Goal: Task Accomplishment & Management: Complete application form

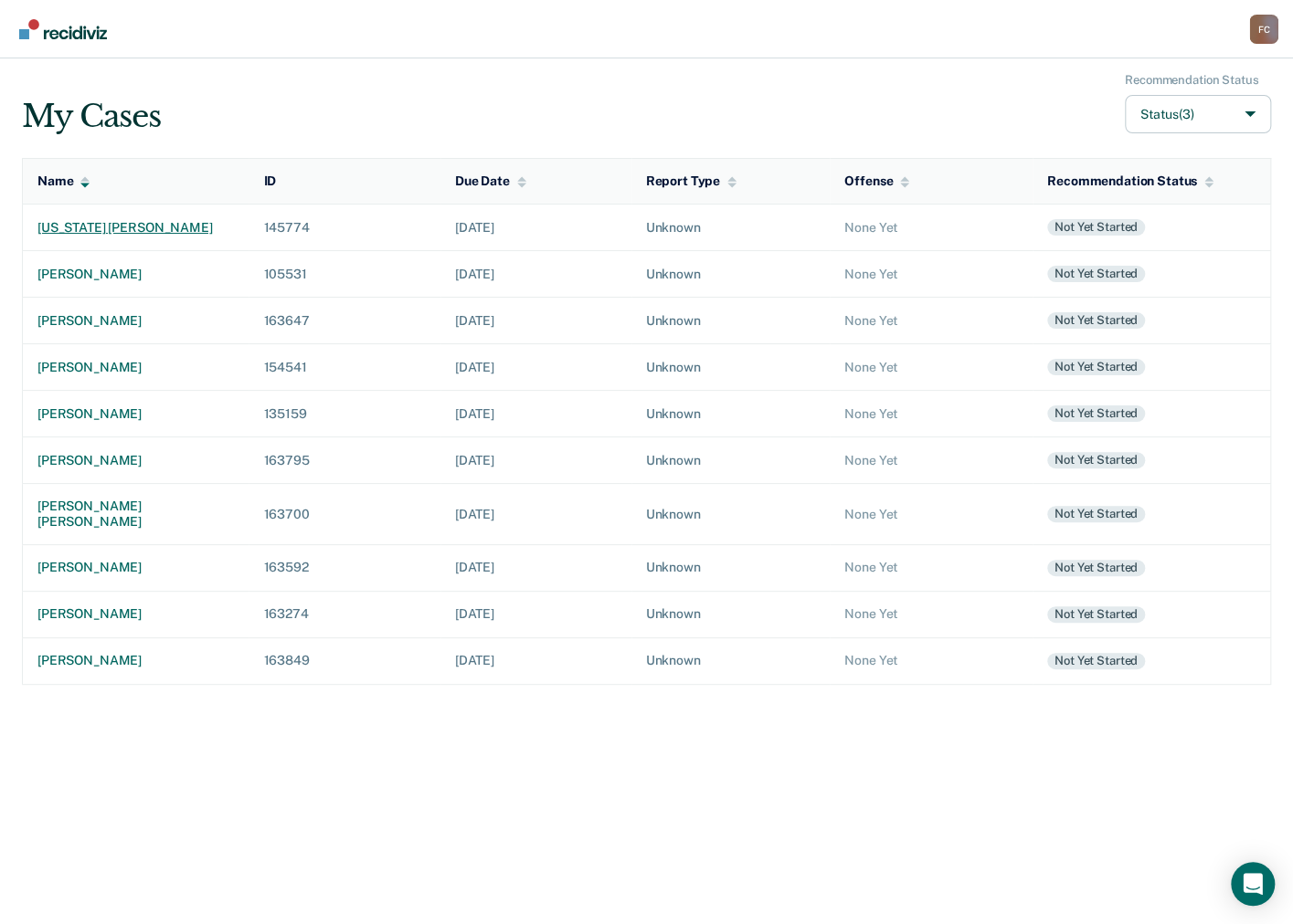
click at [130, 227] on div "[US_STATE] [PERSON_NAME]" at bounding box center [135, 228] width 196 height 15
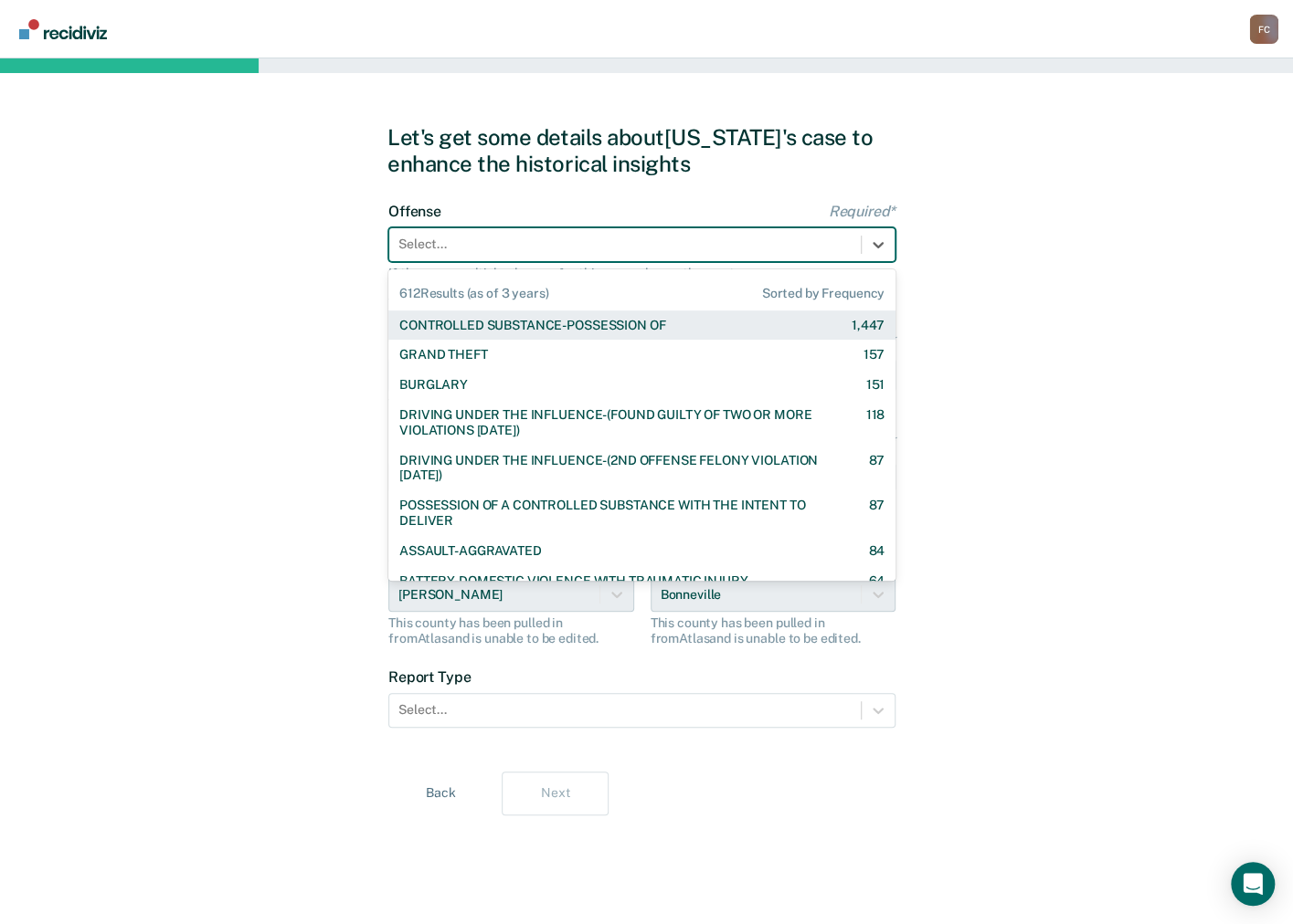
click at [513, 252] on div at bounding box center [625, 245] width 453 height 19
click at [489, 321] on div "CONTROLLED SUBSTANCE-POSSESSION OF" at bounding box center [532, 326] width 266 height 15
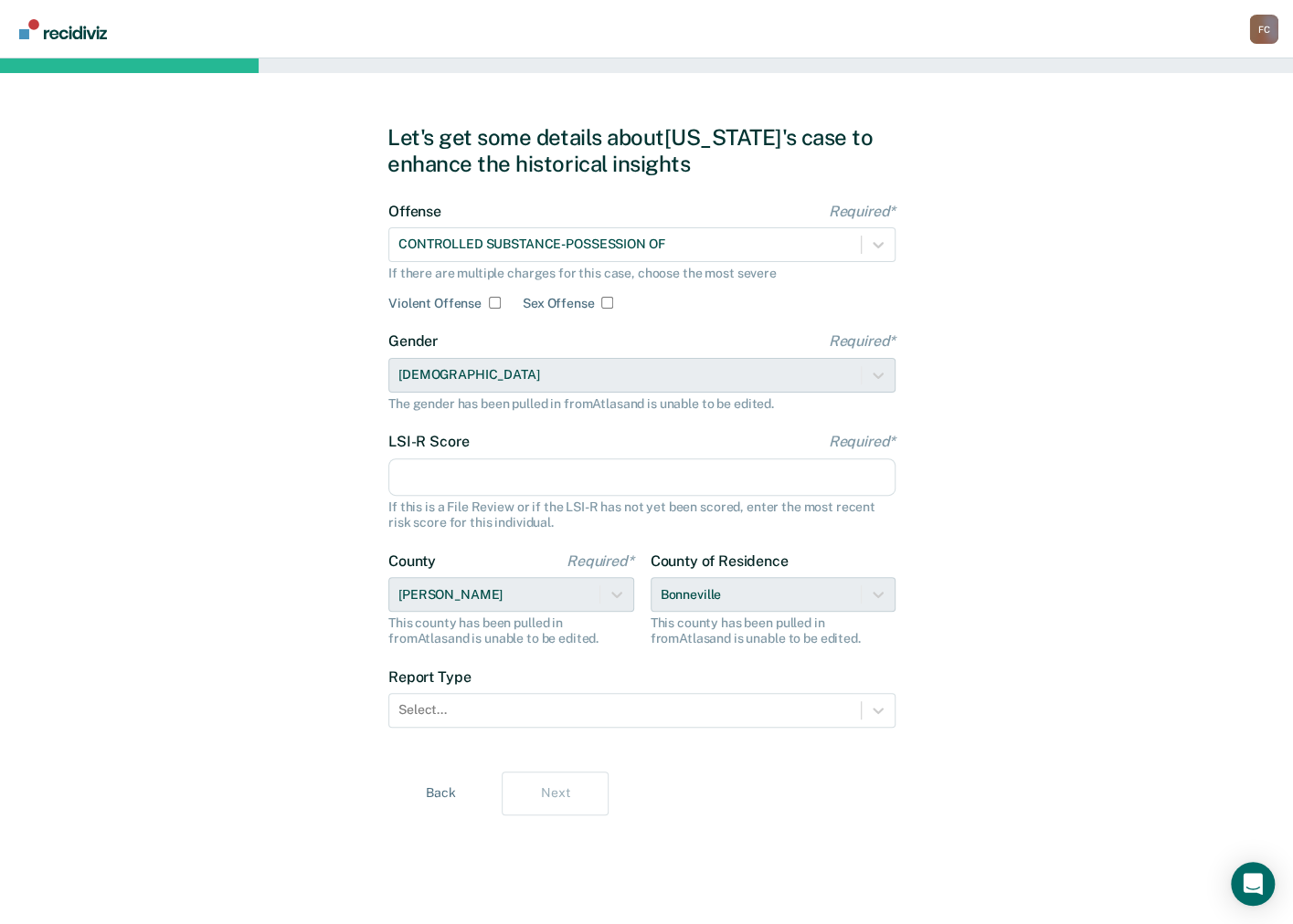
click at [409, 482] on input "LSI-R Score Required*" at bounding box center [642, 478] width 507 height 39
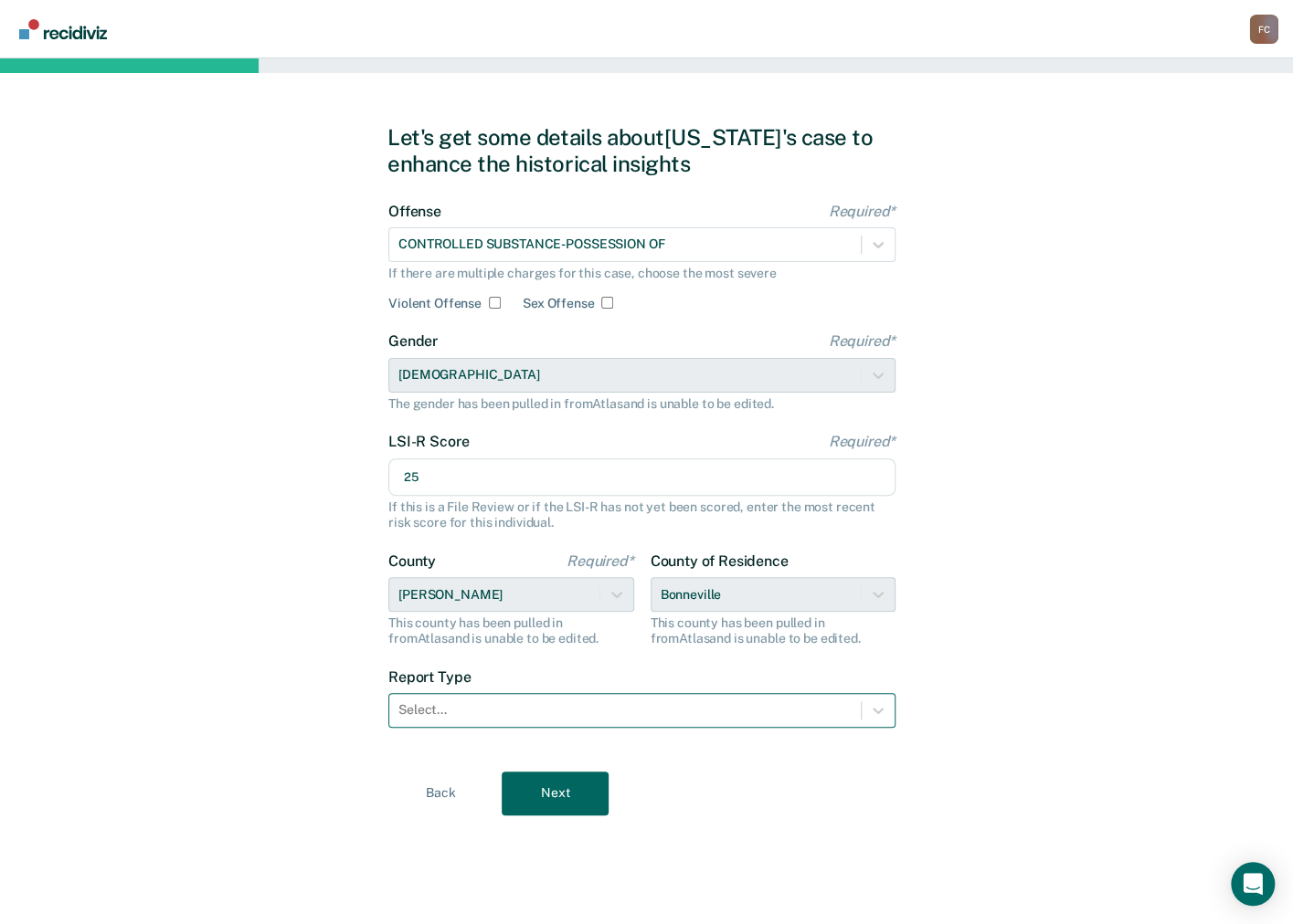
type input "25"
click at [413, 702] on div at bounding box center [625, 710] width 453 height 19
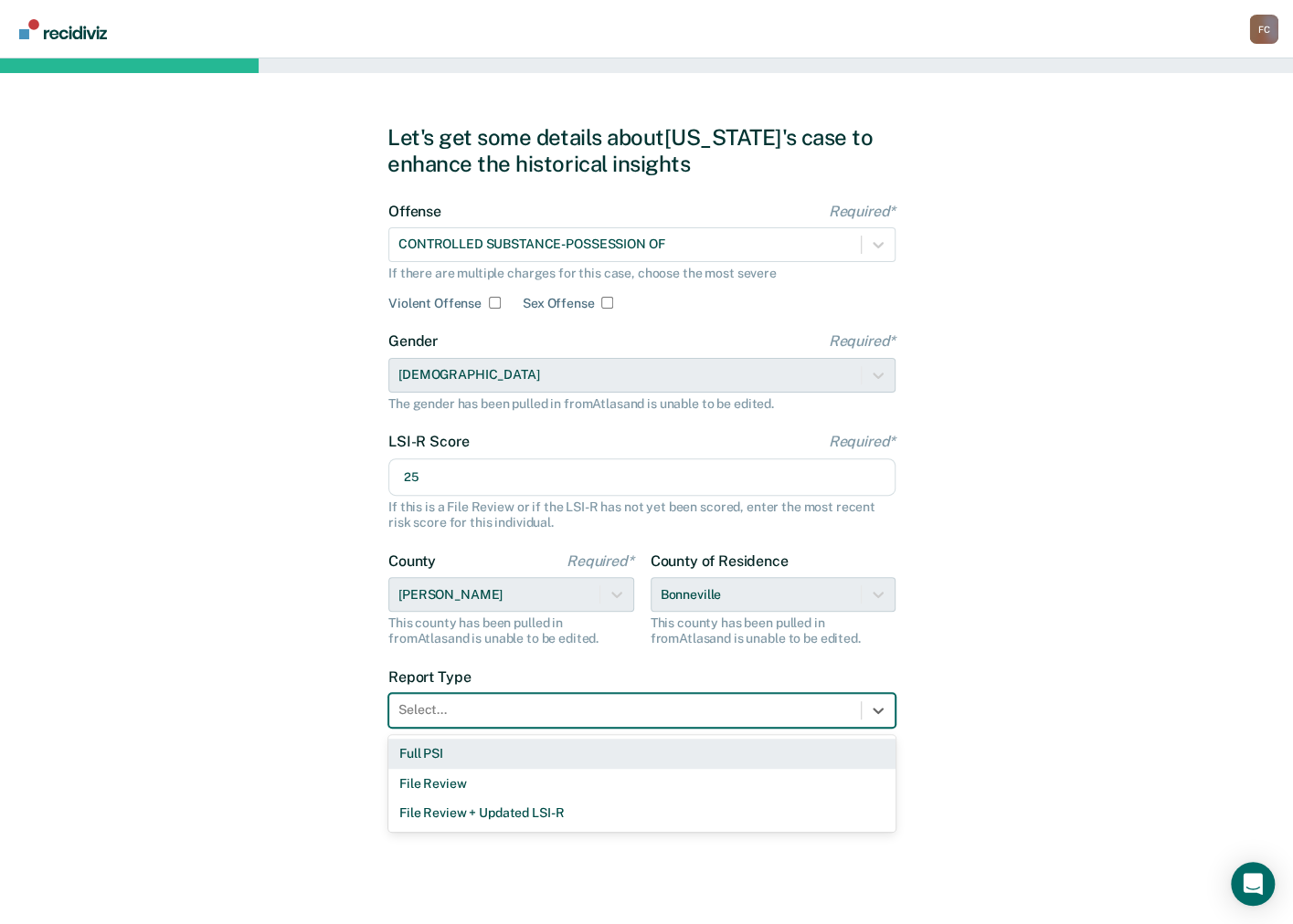
click at [430, 745] on div "Full PSI" at bounding box center [642, 754] width 507 height 30
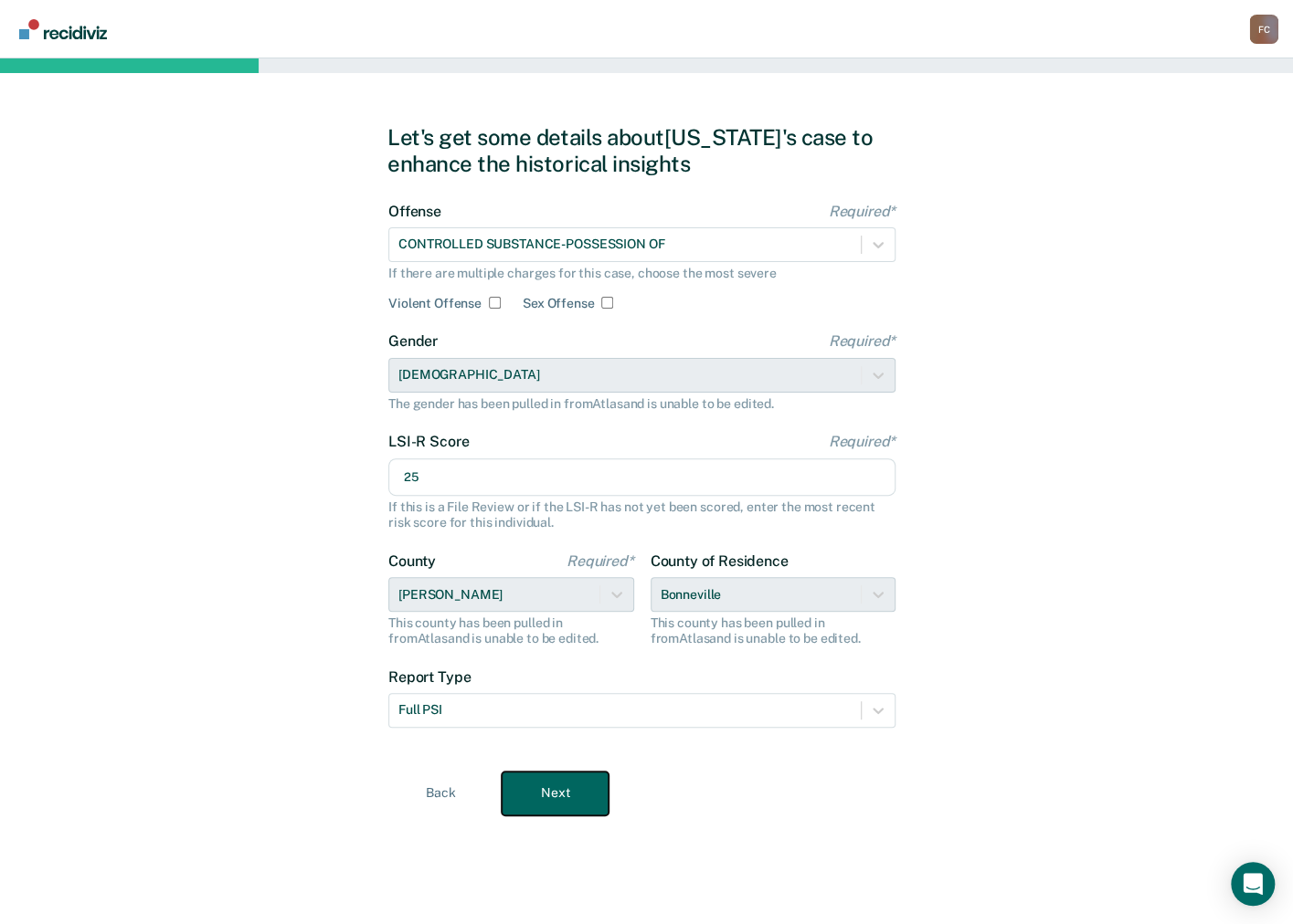
click at [556, 795] on button "Next" at bounding box center [555, 793] width 106 height 44
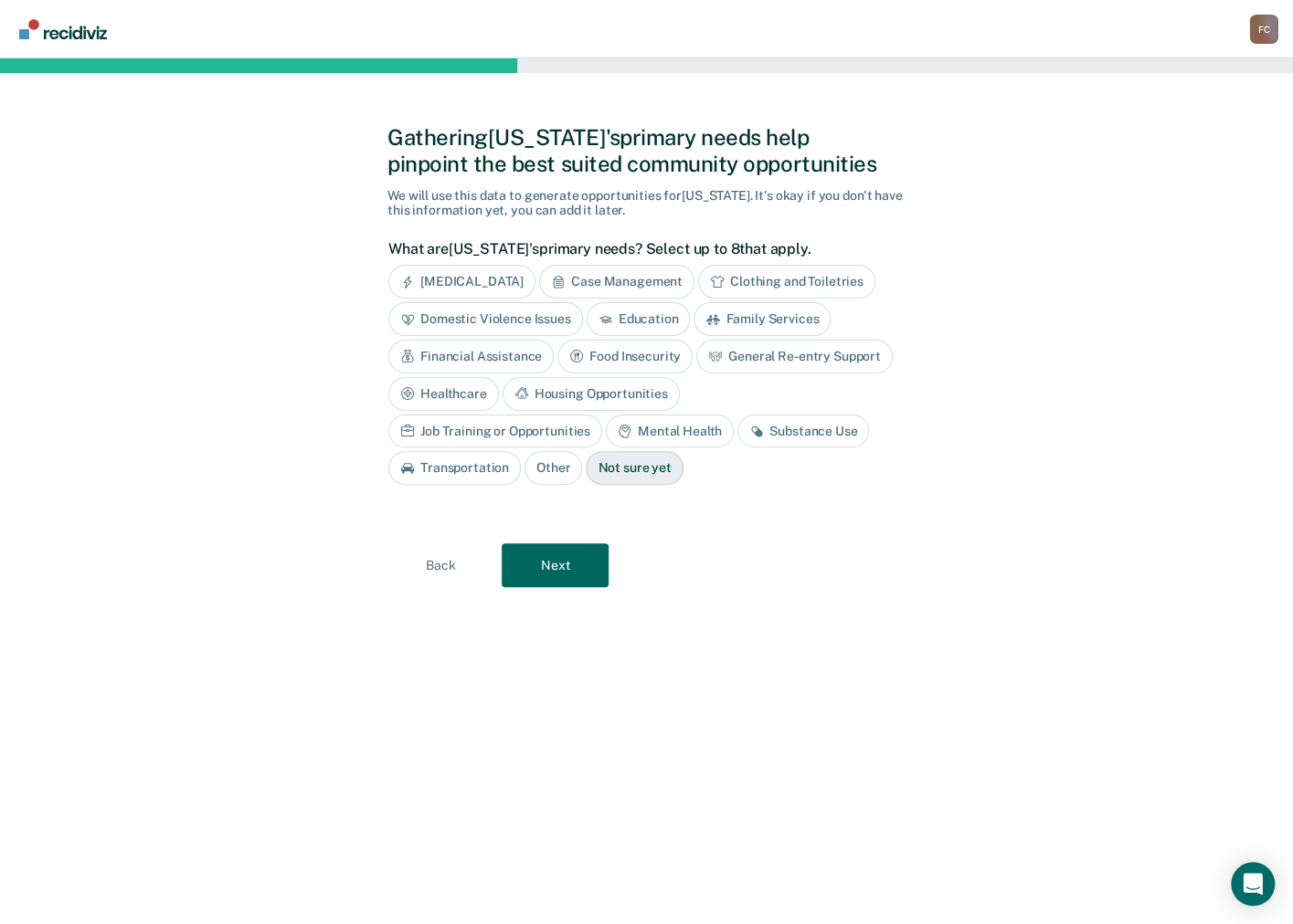
click at [606, 425] on div "Mental Health" at bounding box center [670, 432] width 128 height 34
click at [759, 424] on div "Substance Use" at bounding box center [825, 432] width 132 height 34
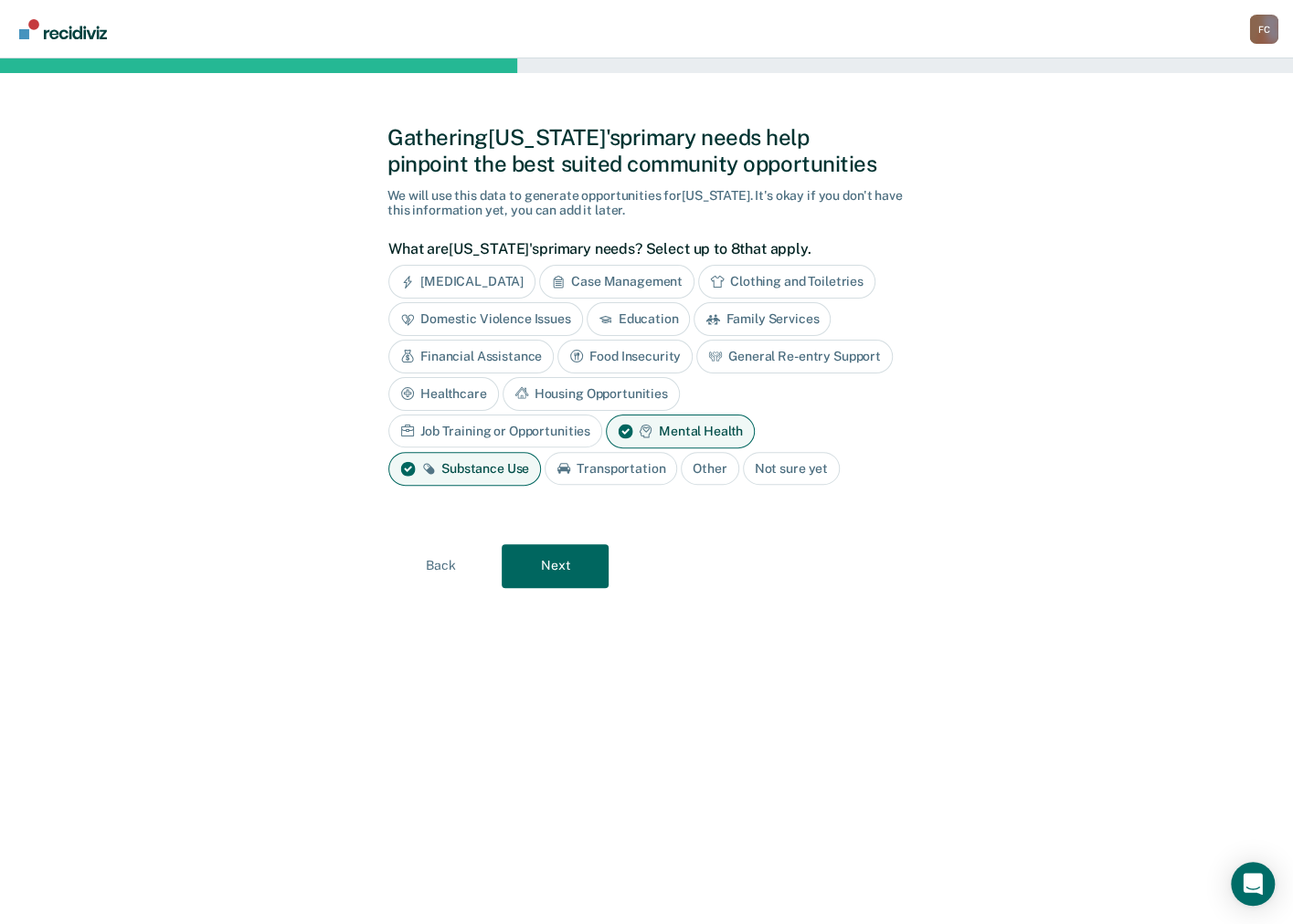
click at [1154, 493] on div "Gathering [US_STATE]'s primary needs help pinpoint the best suited community op…" at bounding box center [646, 491] width 1293 height 866
click at [569, 565] on button "Next" at bounding box center [555, 566] width 106 height 44
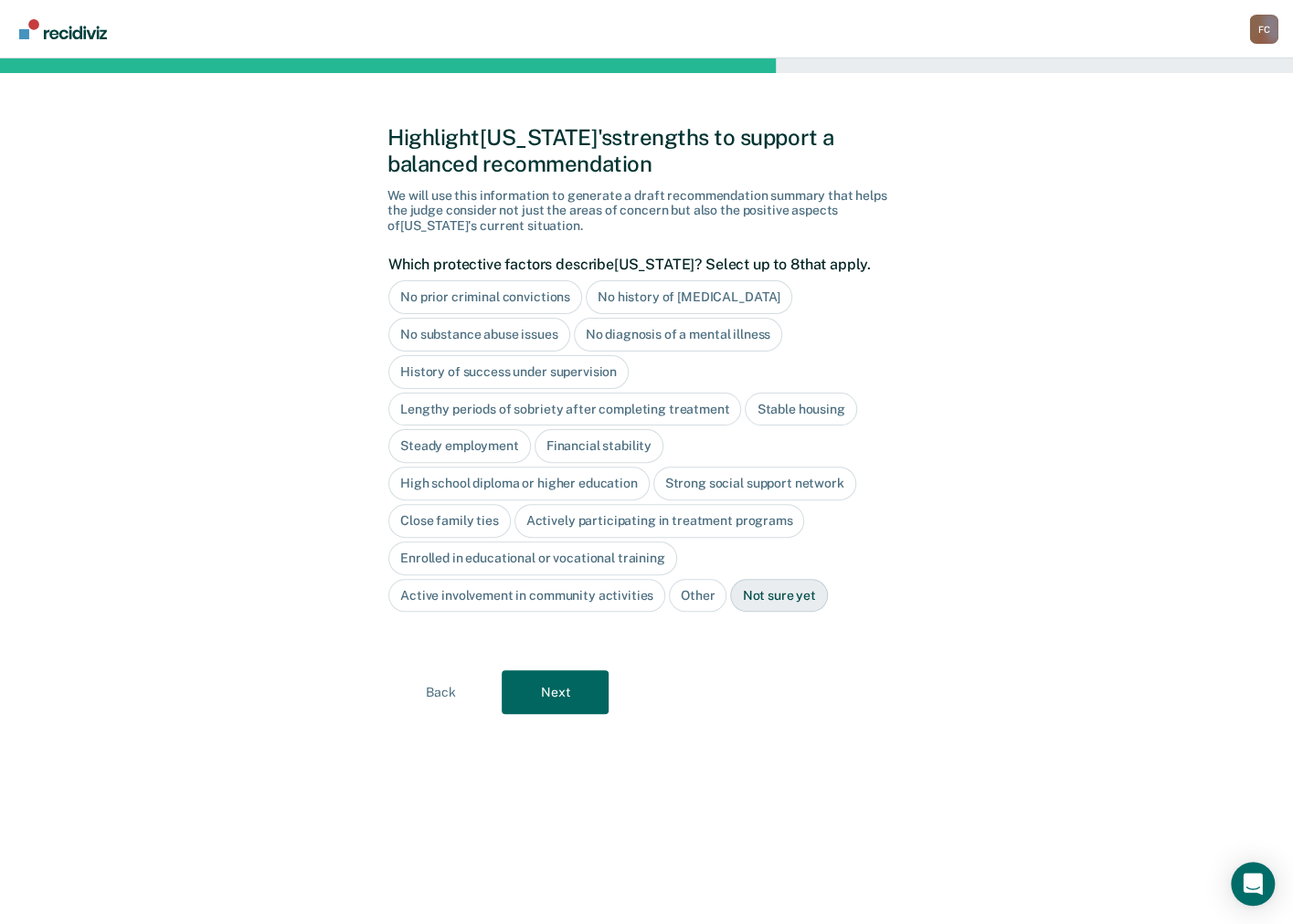
click at [780, 402] on div "Stable housing" at bounding box center [799, 409] width 111 height 34
click at [466, 448] on div "Steady employment" at bounding box center [459, 447] width 142 height 34
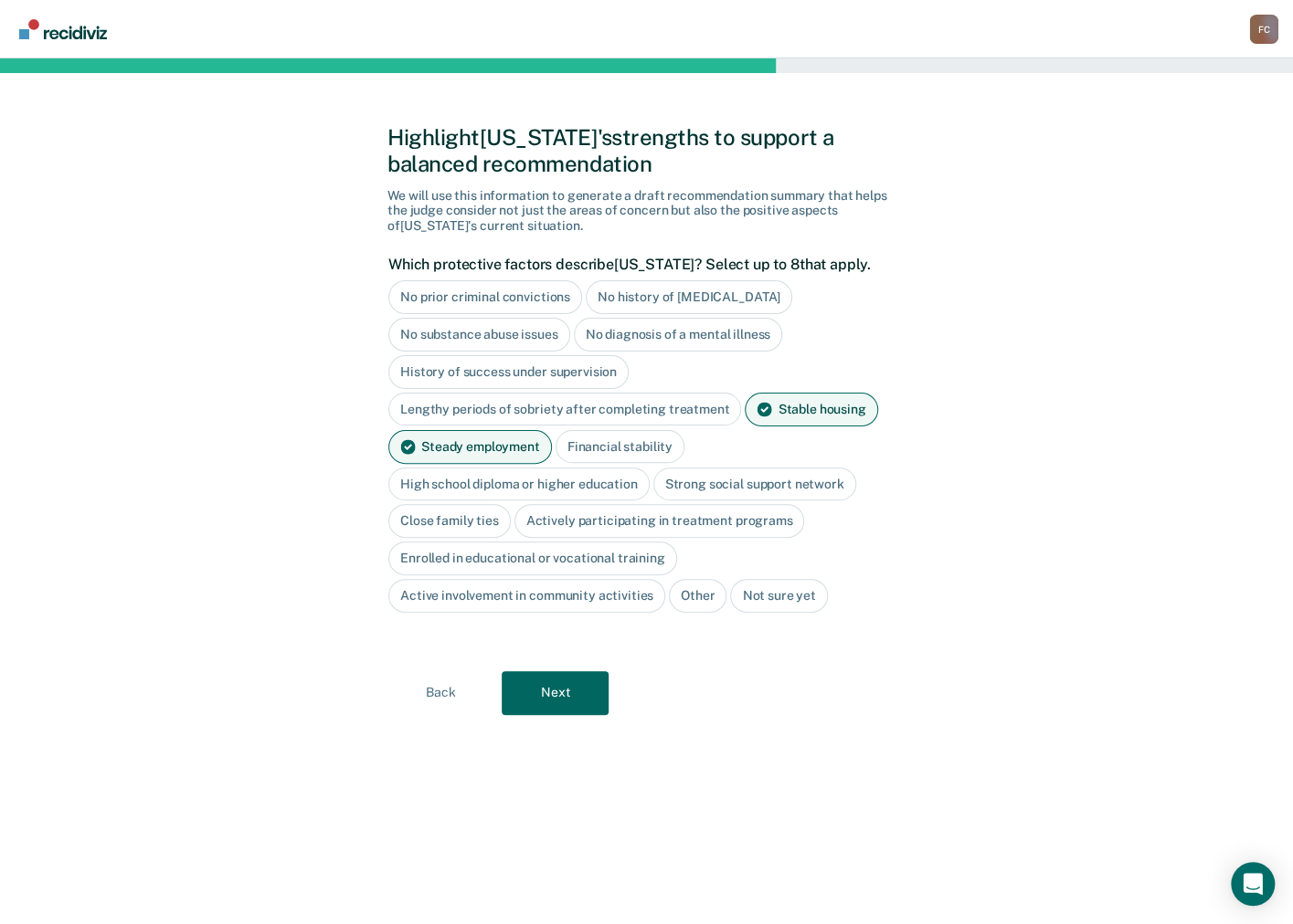
click at [510, 478] on div "High school diploma or higher education" at bounding box center [519, 484] width 261 height 34
click at [760, 483] on div "Strong social support network" at bounding box center [776, 484] width 203 height 34
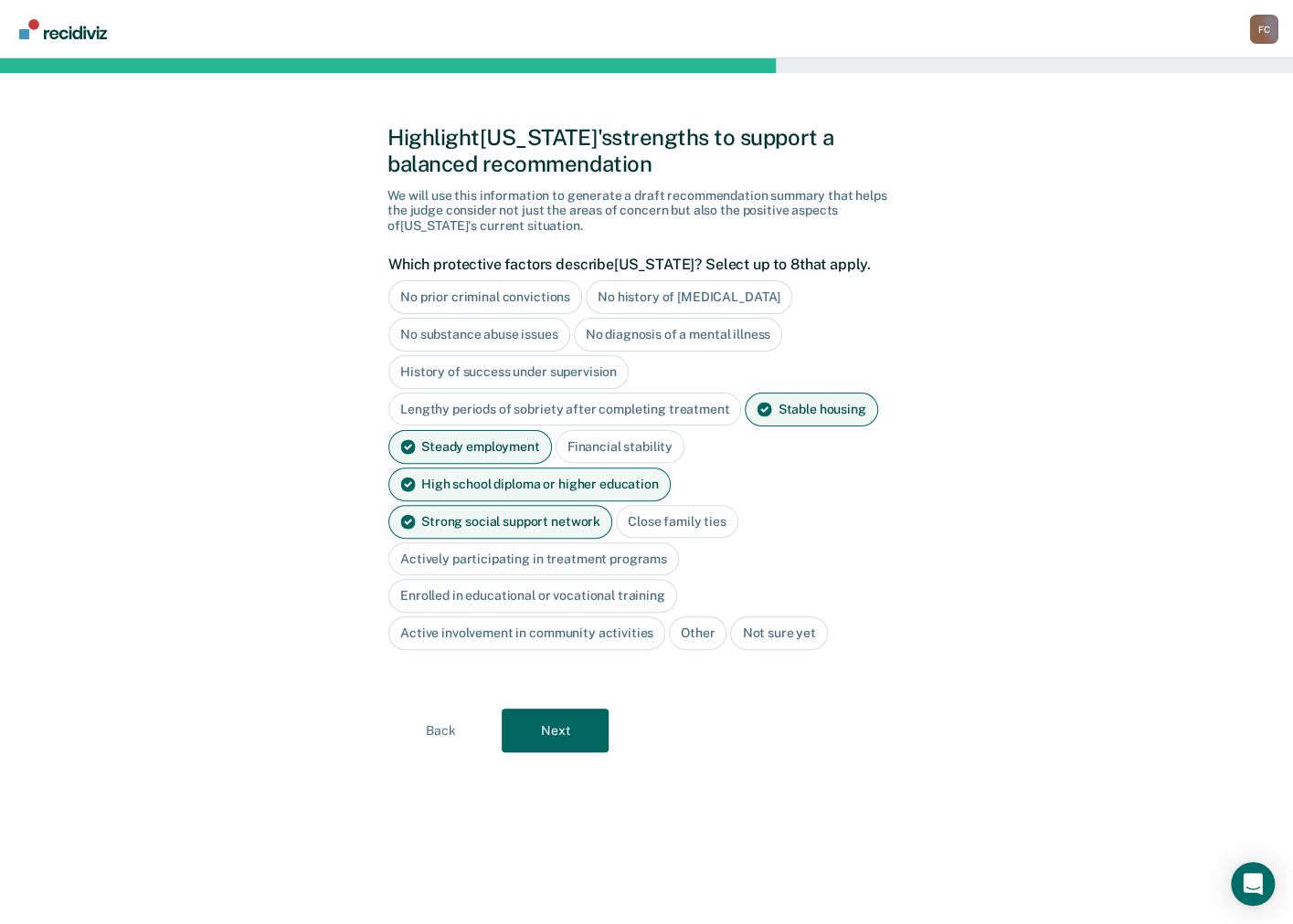
click at [608, 543] on div "Actively participating in treatment programs" at bounding box center [533, 559] width 290 height 34
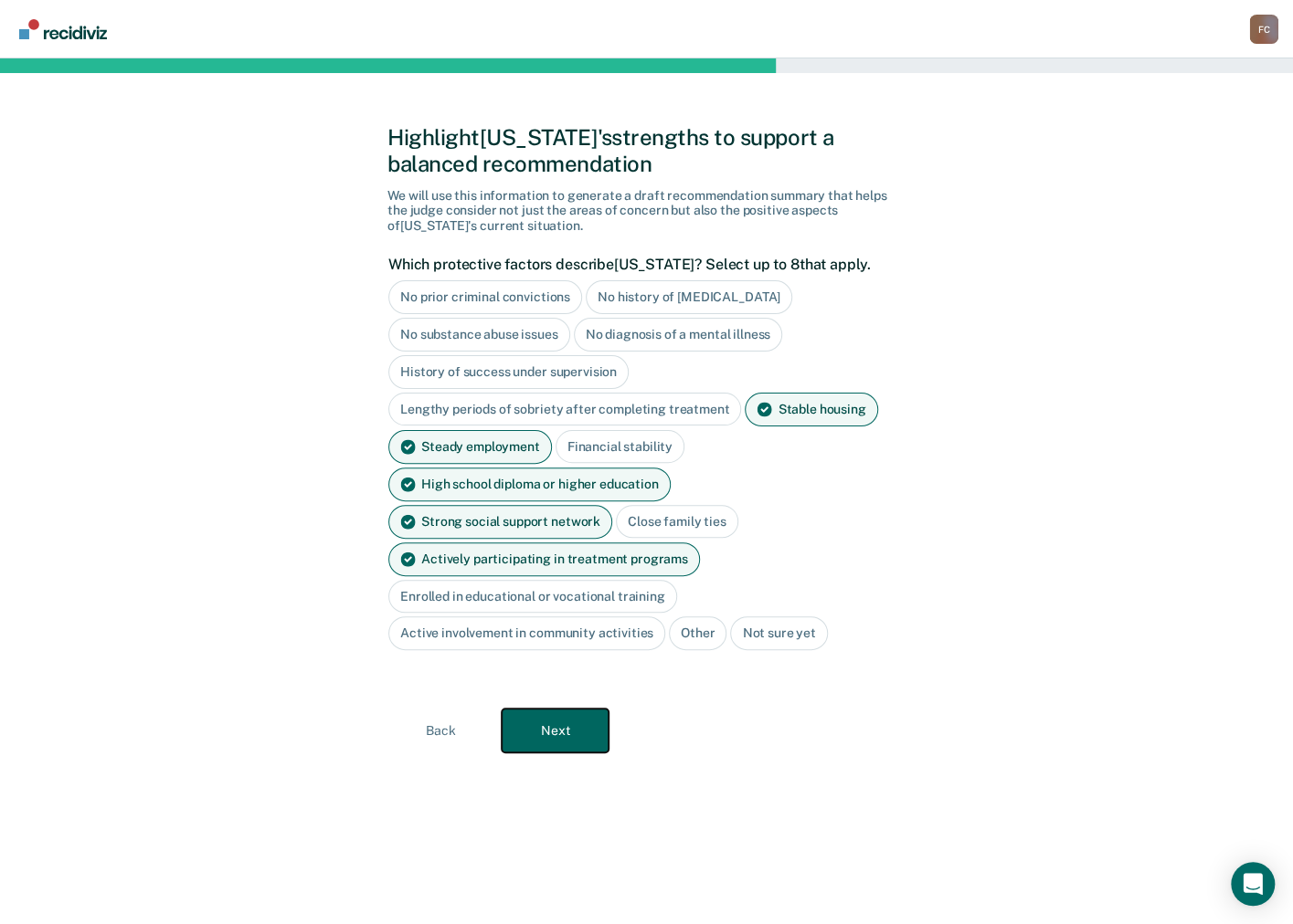
click at [570, 709] on button "Next" at bounding box center [555, 730] width 106 height 44
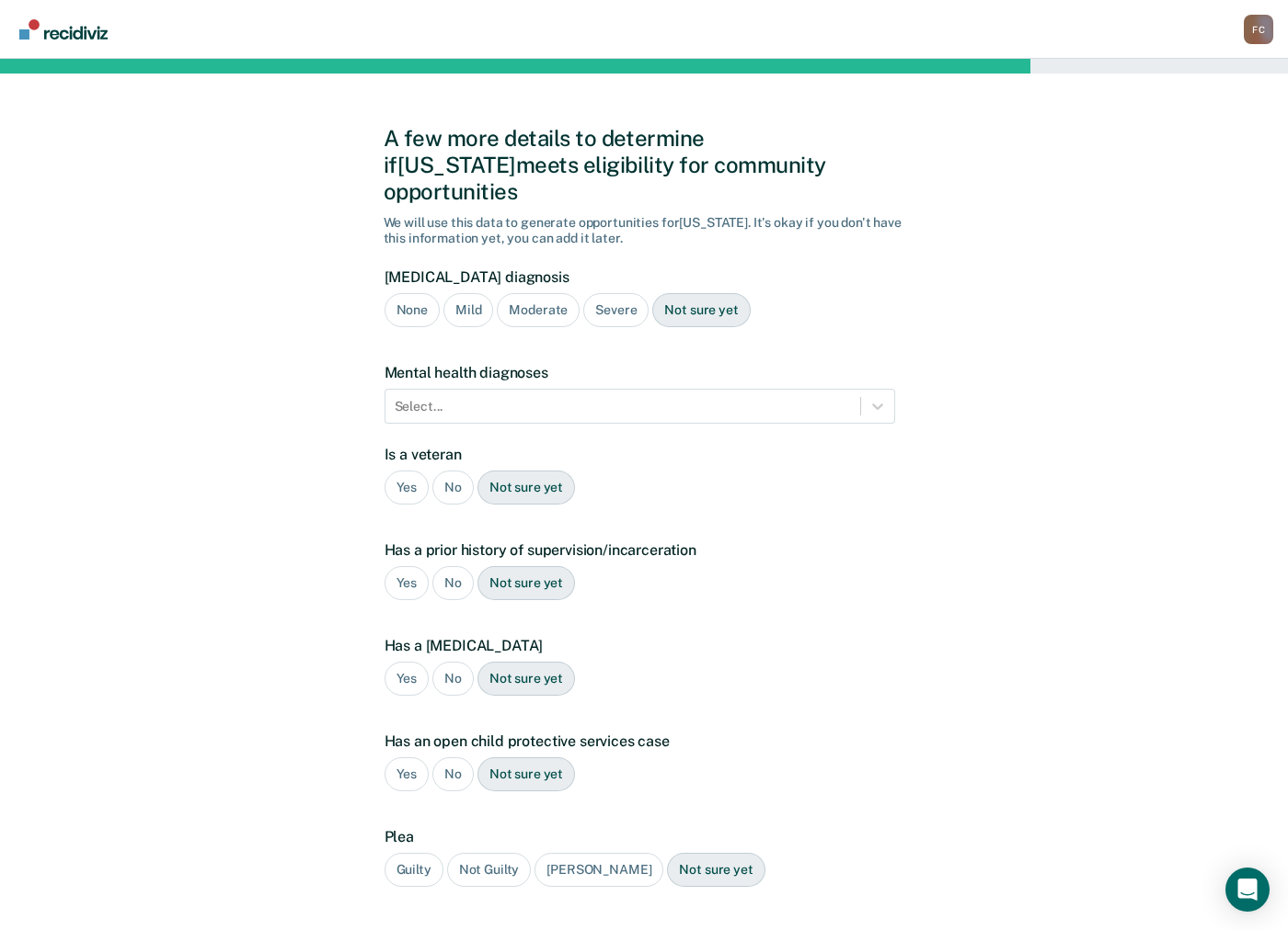
click at [701, 293] on div "Not sure yet" at bounding box center [701, 310] width 97 height 34
click at [420, 397] on div at bounding box center [623, 407] width 456 height 19
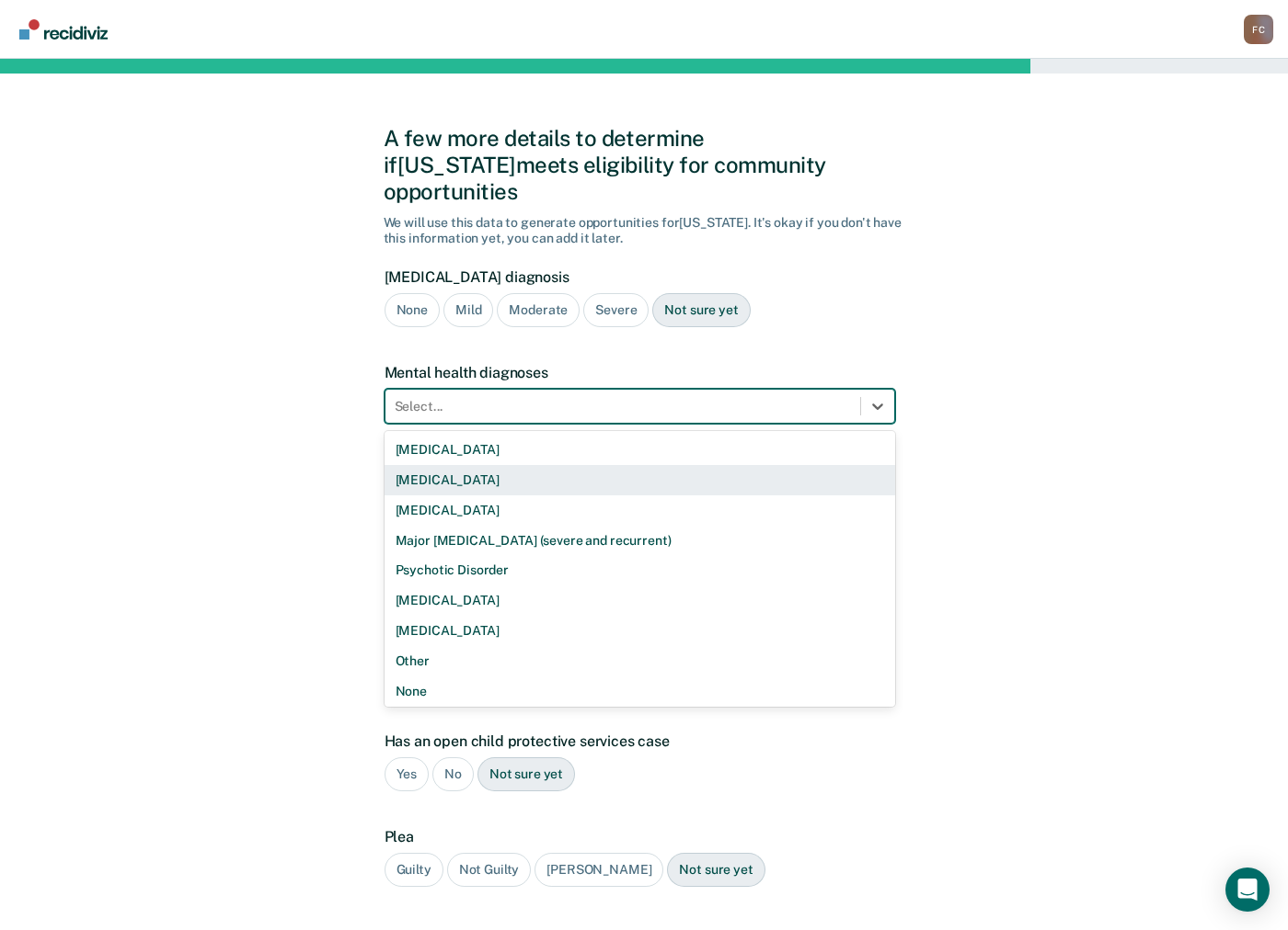
click at [535, 465] on div "[MEDICAL_DATA]" at bounding box center [640, 480] width 511 height 30
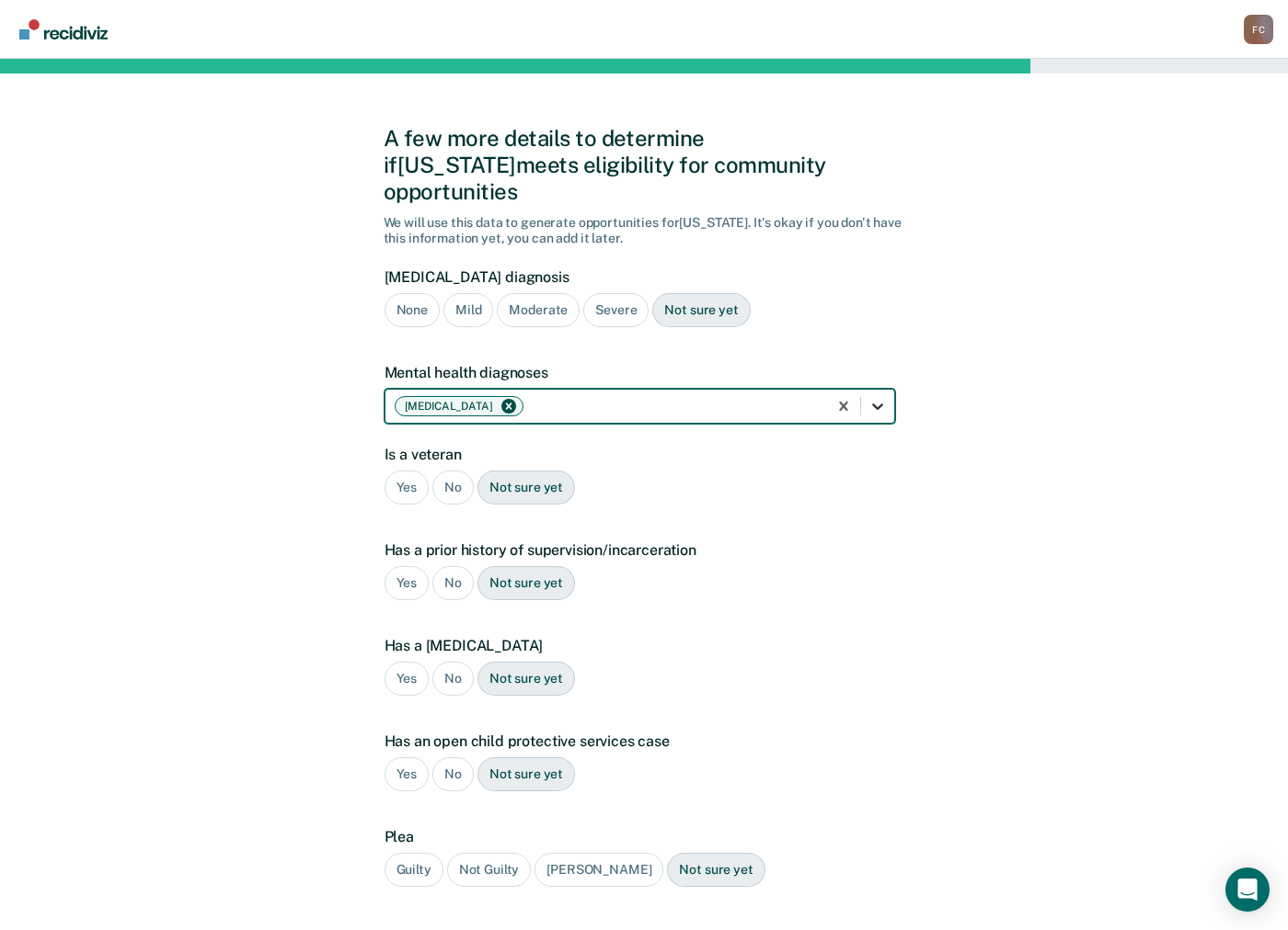
click at [883, 397] on icon at bounding box center [877, 406] width 19 height 19
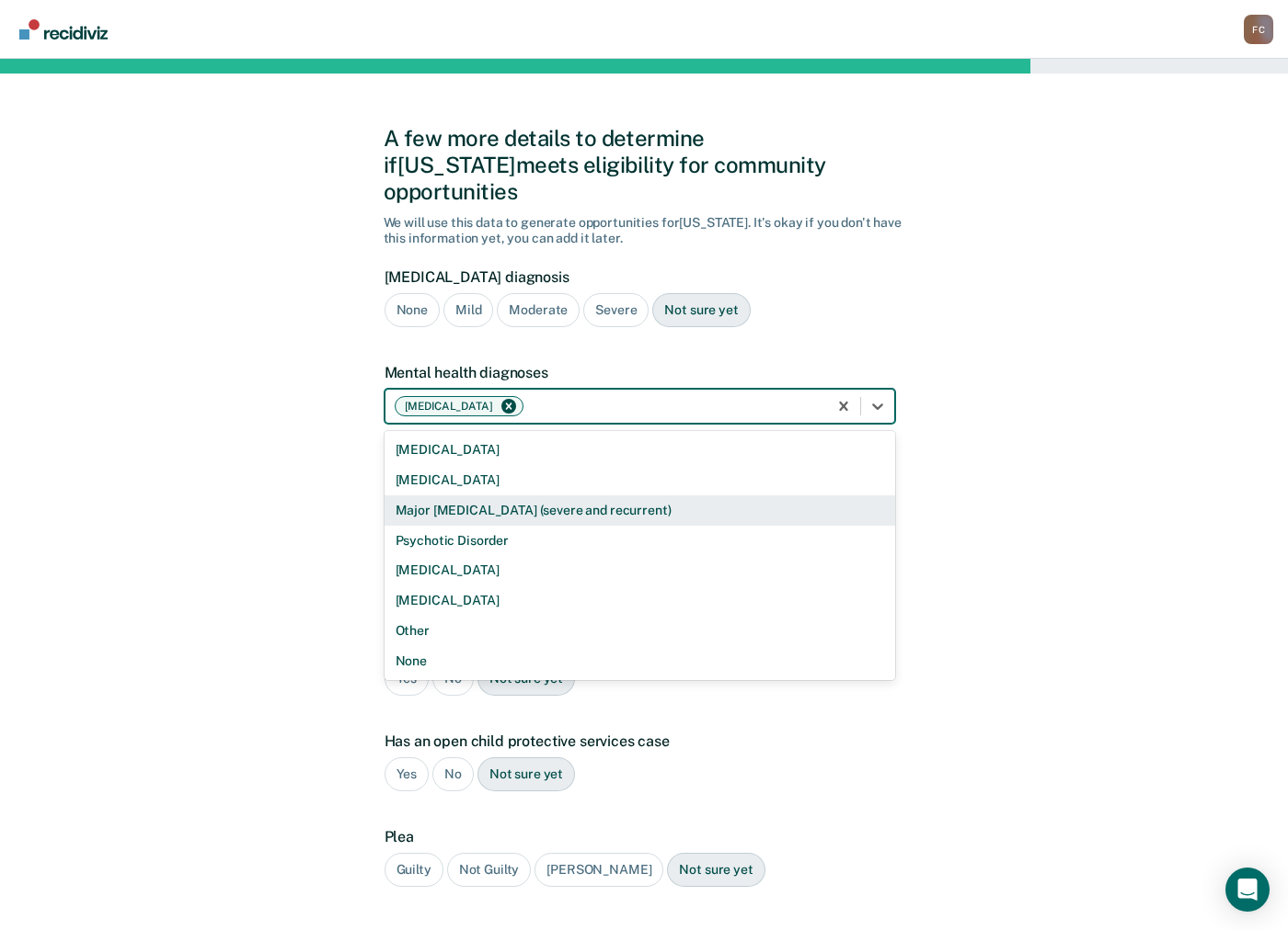
click at [491, 496] on div "Major [MEDICAL_DATA] (severe and recurrent)" at bounding box center [640, 510] width 511 height 30
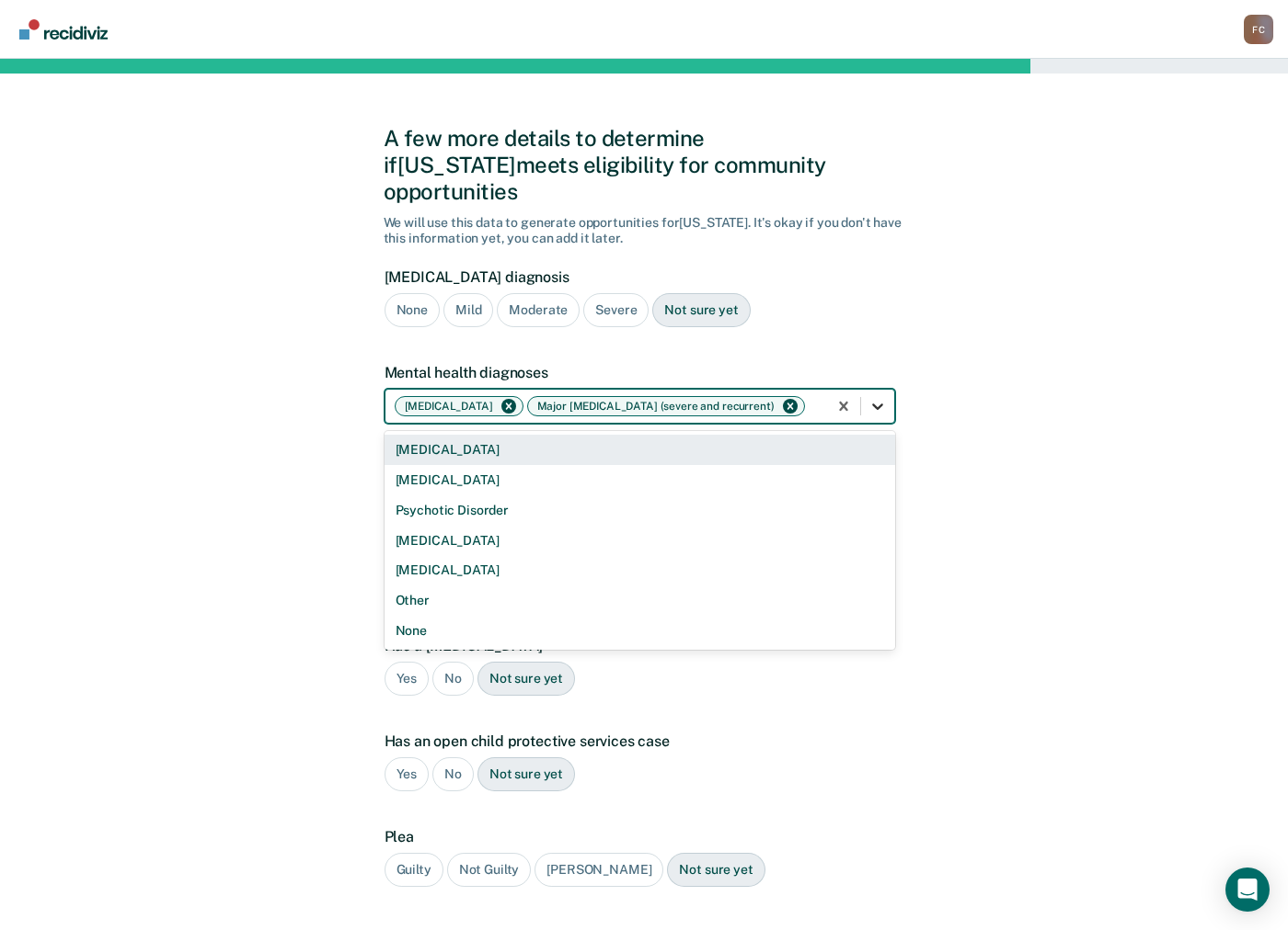
click at [880, 397] on icon at bounding box center [877, 406] width 19 height 19
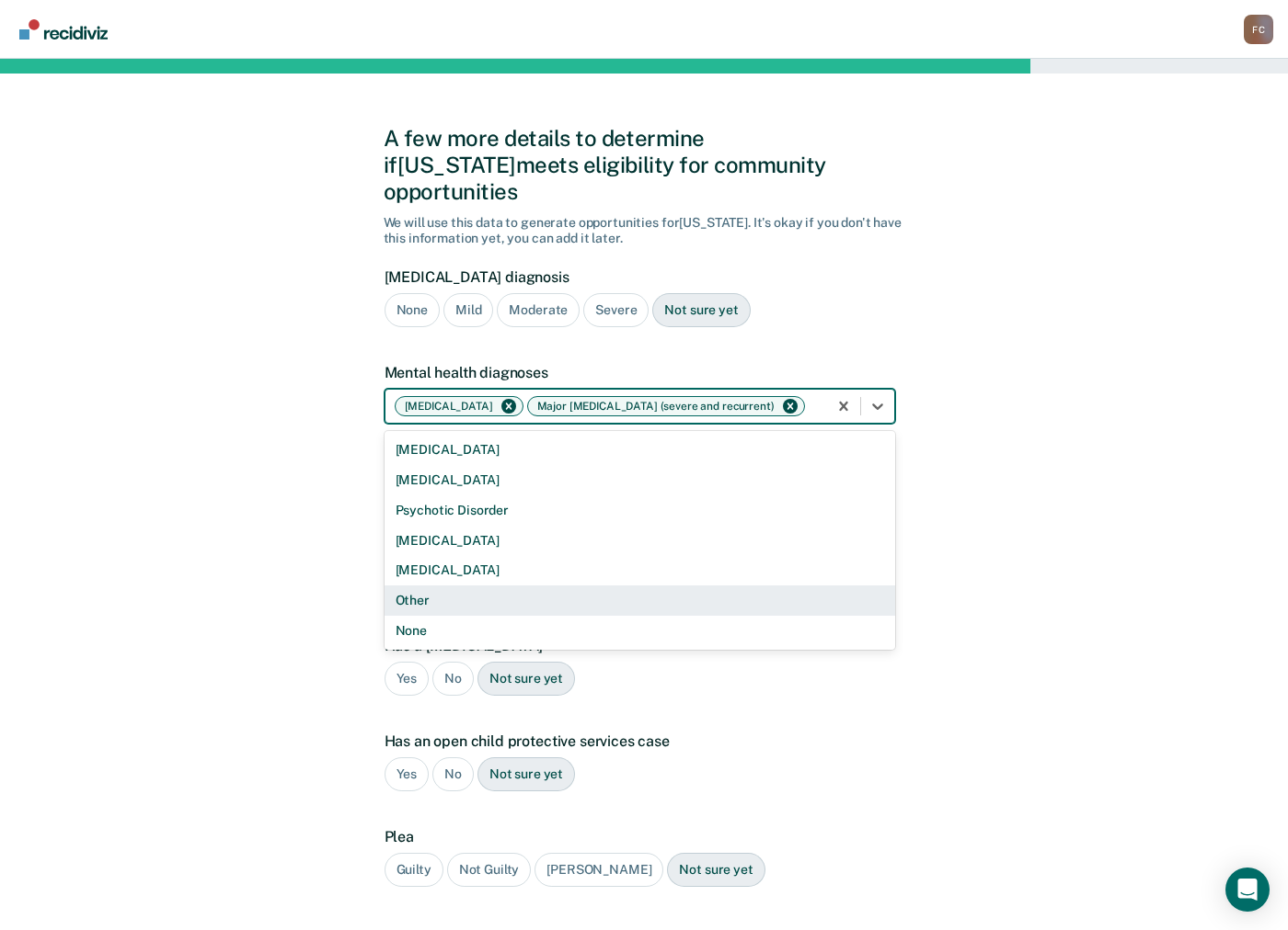
click at [414, 585] on div "Other" at bounding box center [640, 600] width 511 height 30
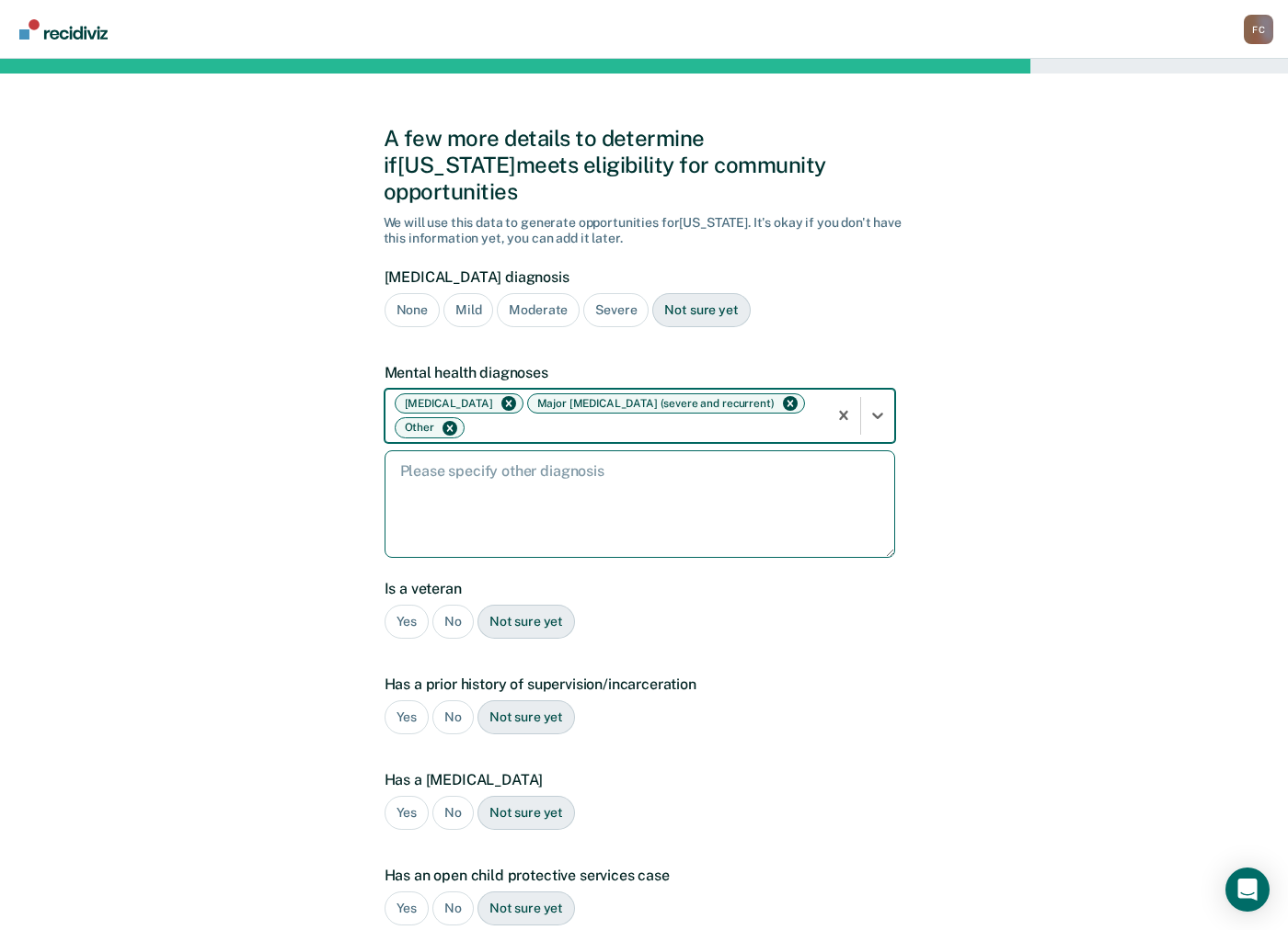
click at [600, 451] on textarea at bounding box center [640, 504] width 511 height 107
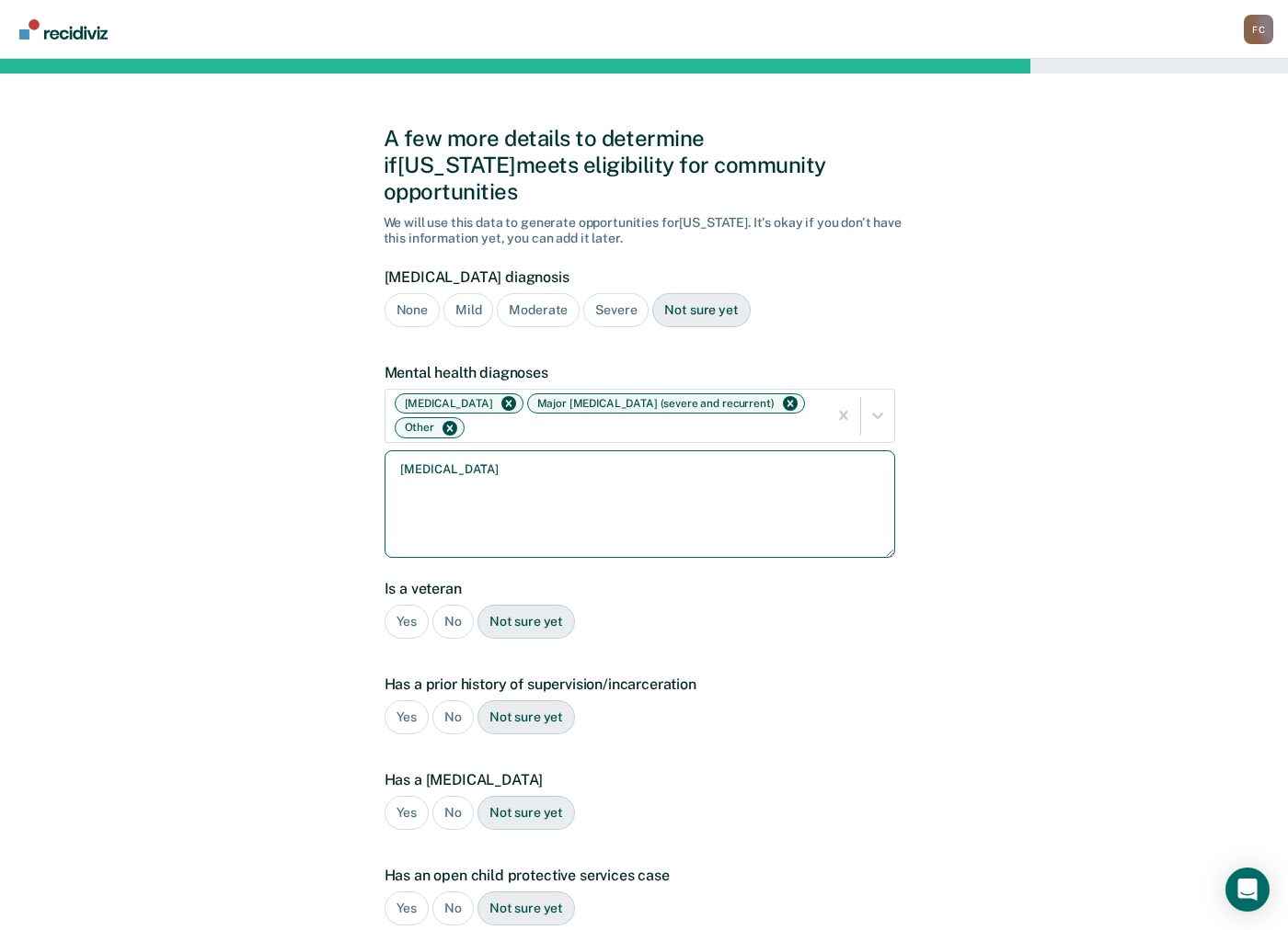
type textarea "[MEDICAL_DATA]"
click at [456, 605] on div "No" at bounding box center [453, 621] width 41 height 34
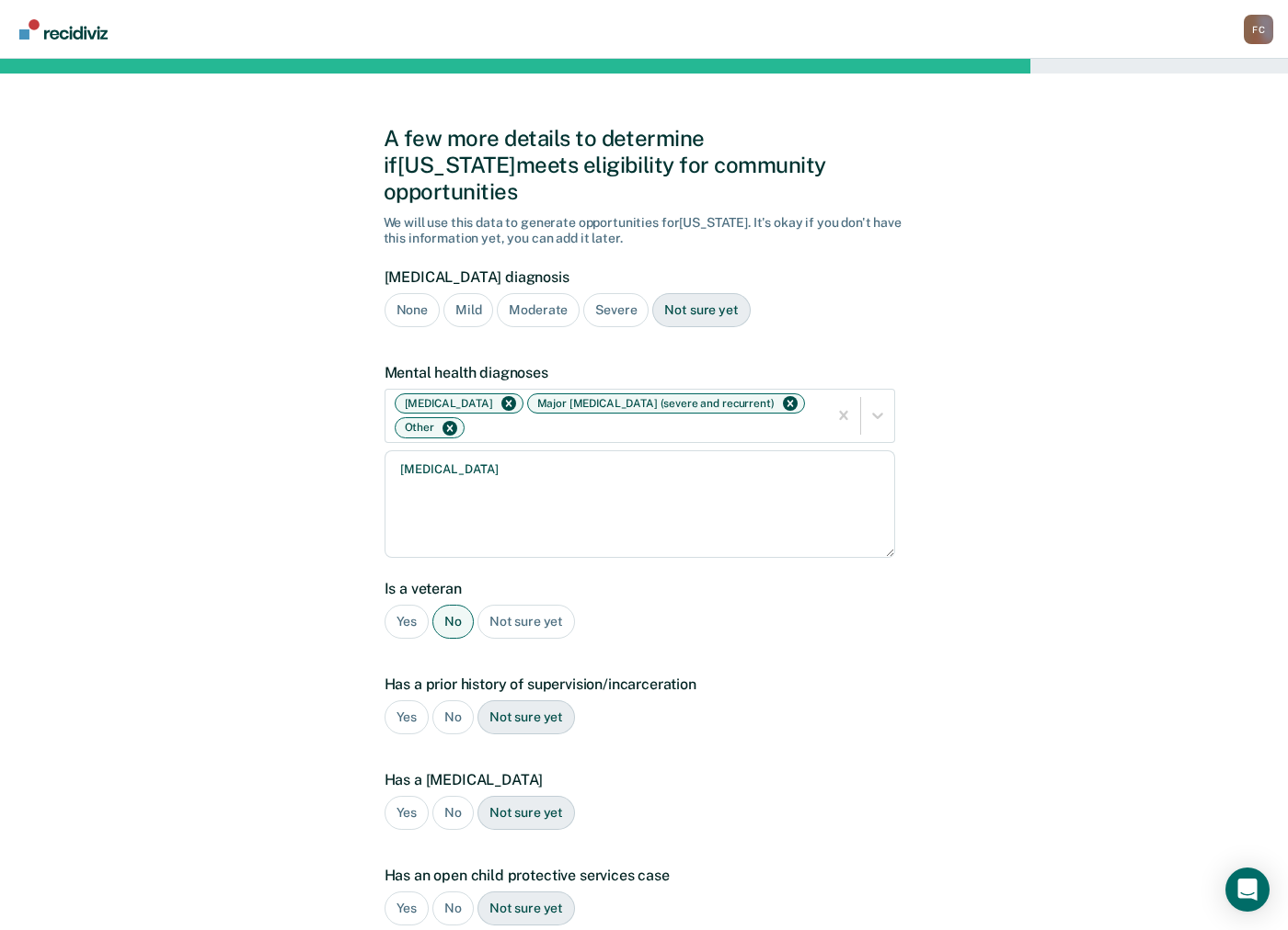
click at [399, 700] on div "Yes" at bounding box center [407, 717] width 45 height 34
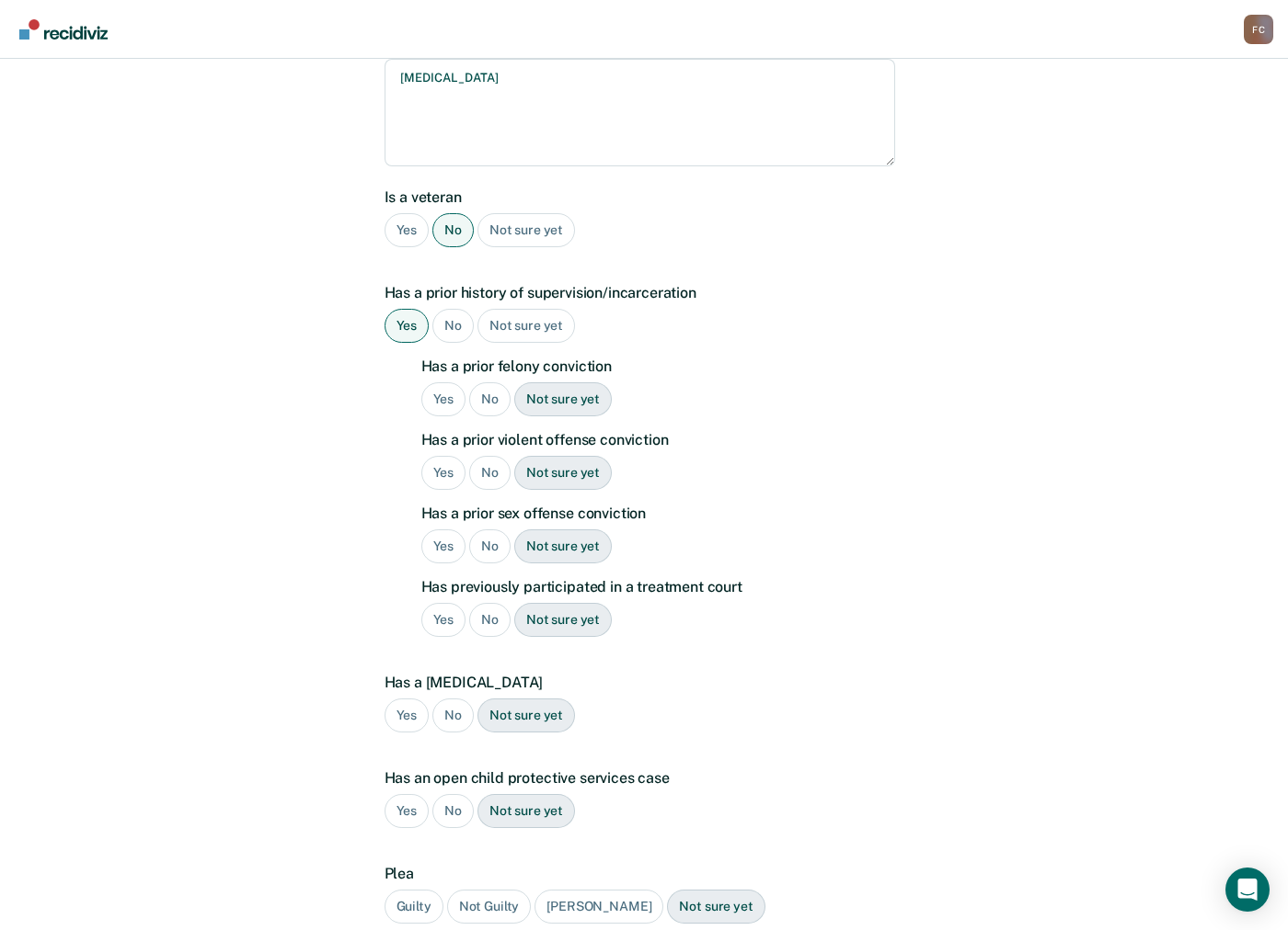
scroll to position [490, 0]
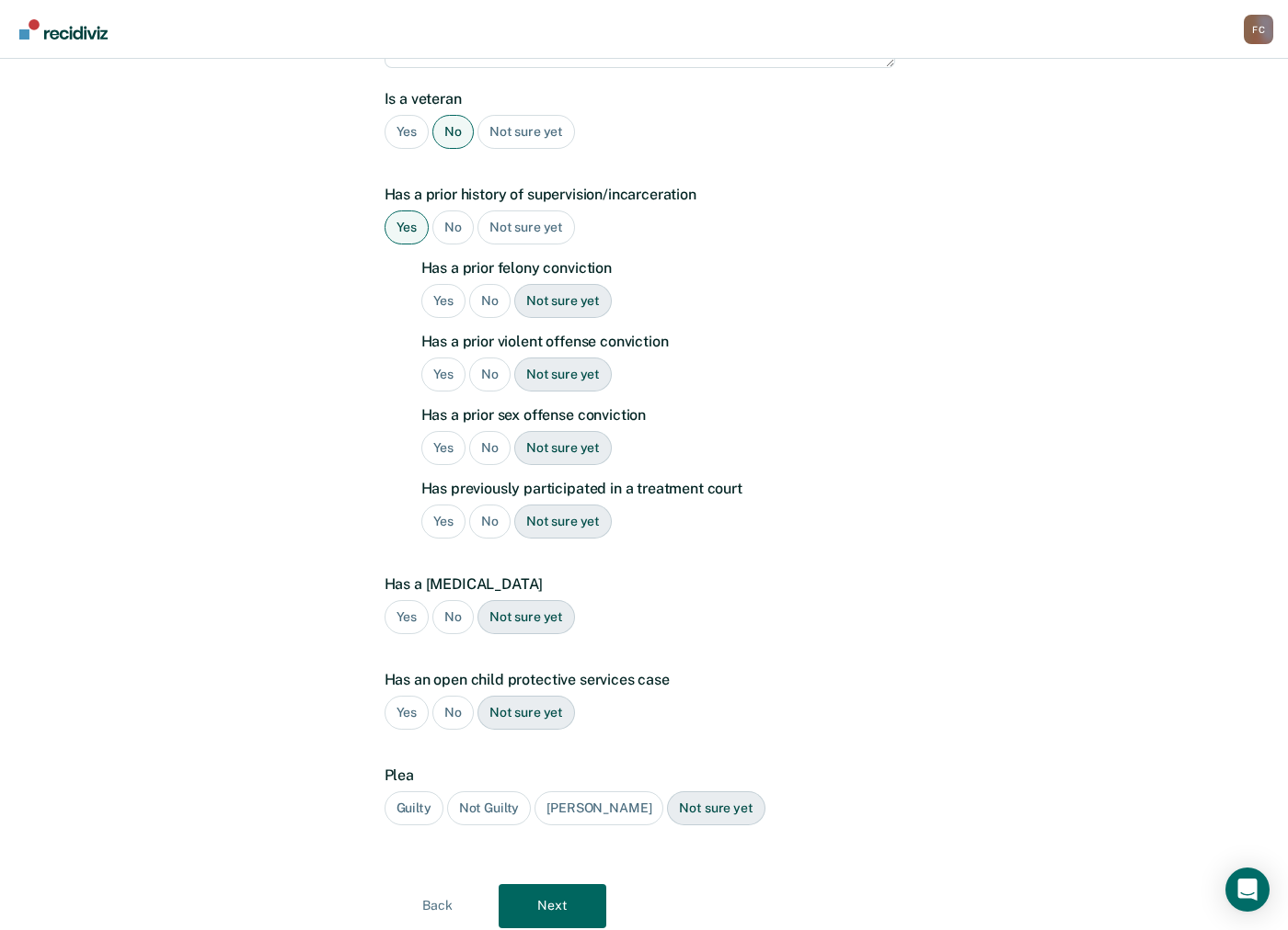
click at [446, 284] on div "Yes" at bounding box center [443, 301] width 45 height 34
click at [446, 357] on div "Yes" at bounding box center [443, 374] width 45 height 34
click at [486, 431] on div "No" at bounding box center [490, 448] width 41 height 34
click at [448, 504] on div "Yes" at bounding box center [443, 521] width 45 height 34
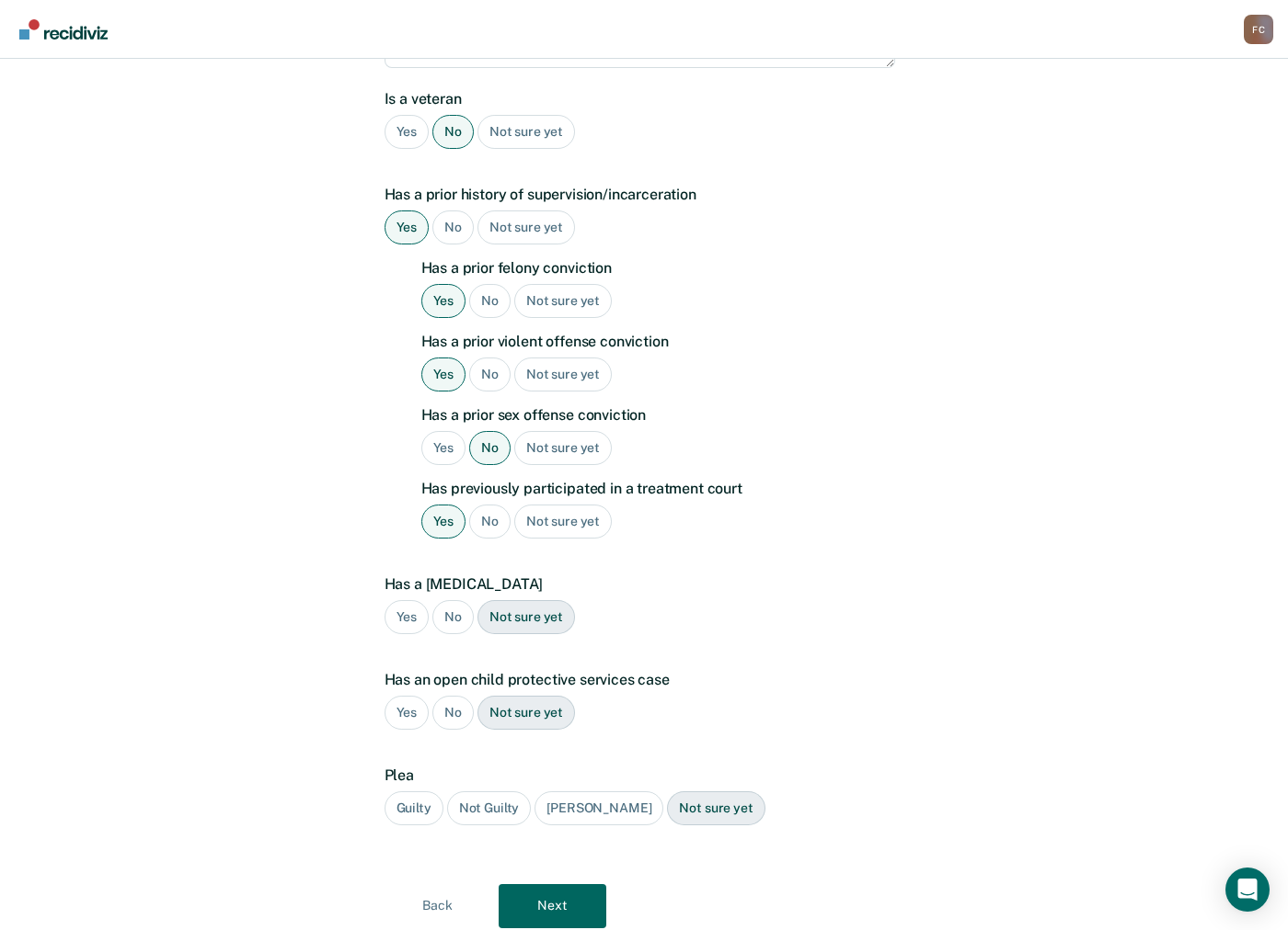
click at [448, 601] on div "No" at bounding box center [453, 617] width 41 height 34
click at [453, 696] on div "No" at bounding box center [453, 713] width 41 height 34
click at [424, 792] on div "Guilty" at bounding box center [414, 808] width 58 height 34
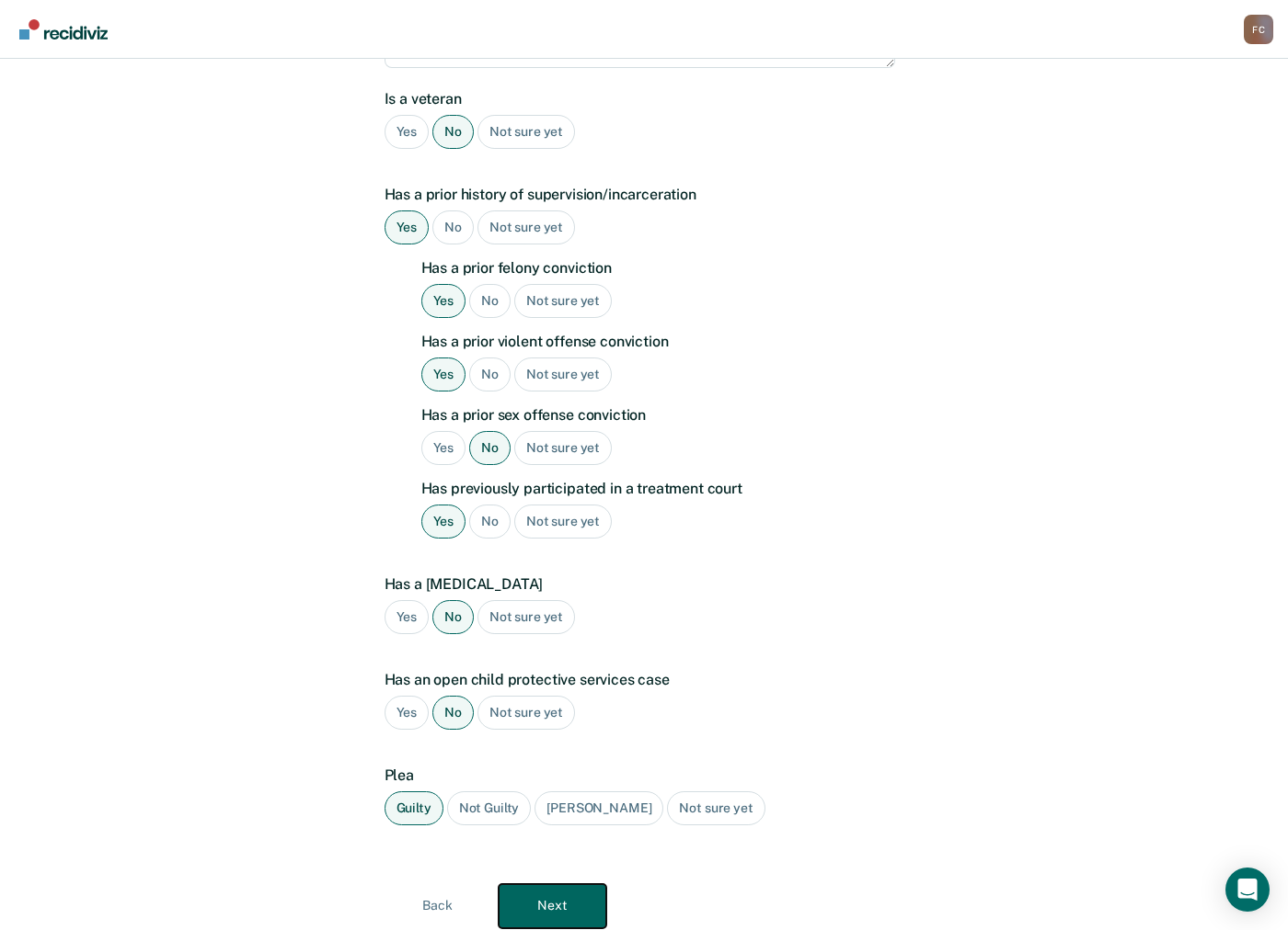
click at [554, 884] on button "Next" at bounding box center [552, 906] width 107 height 44
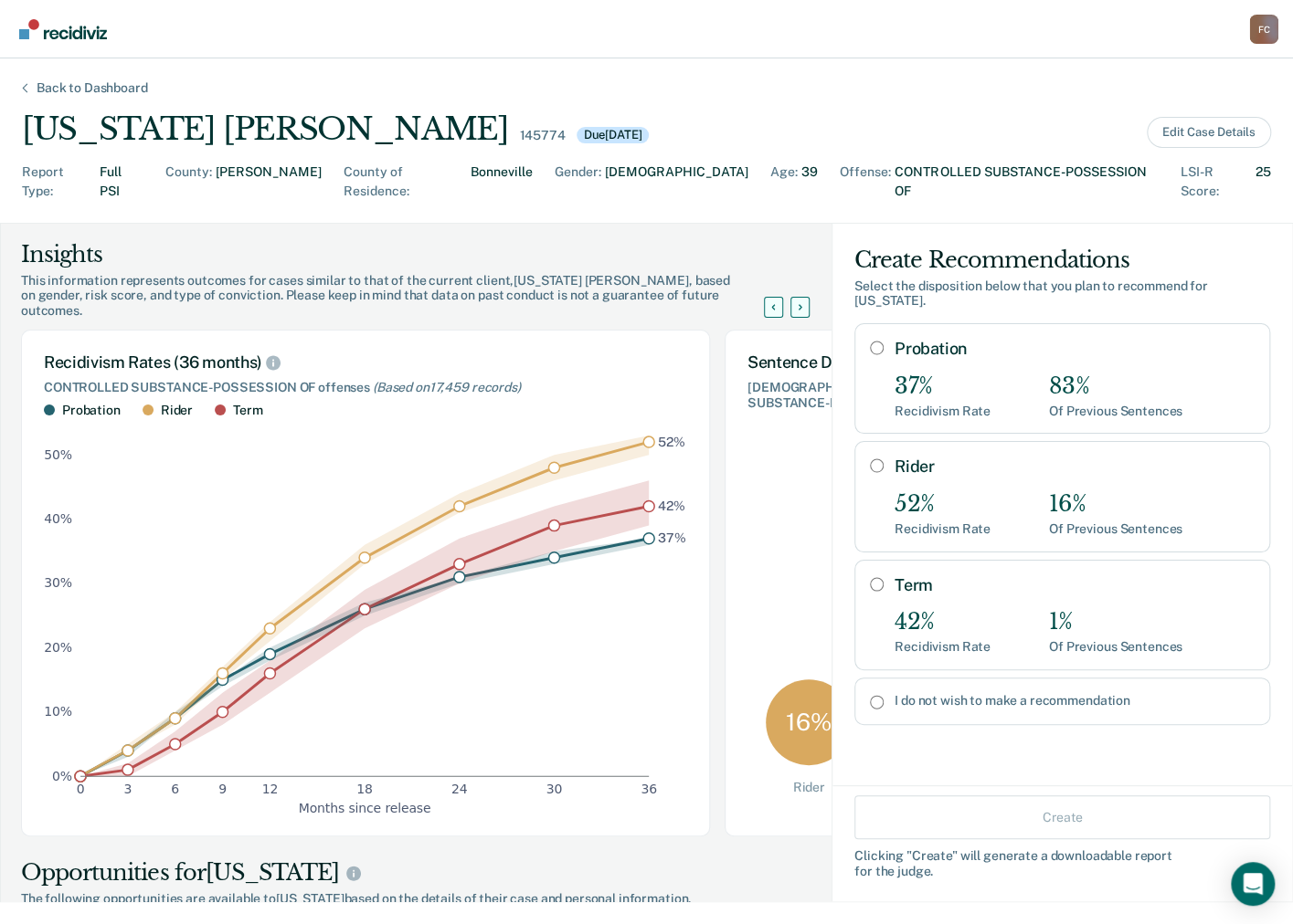
click at [870, 341] on input "Probation" at bounding box center [877, 347] width 14 height 15
radio input "true"
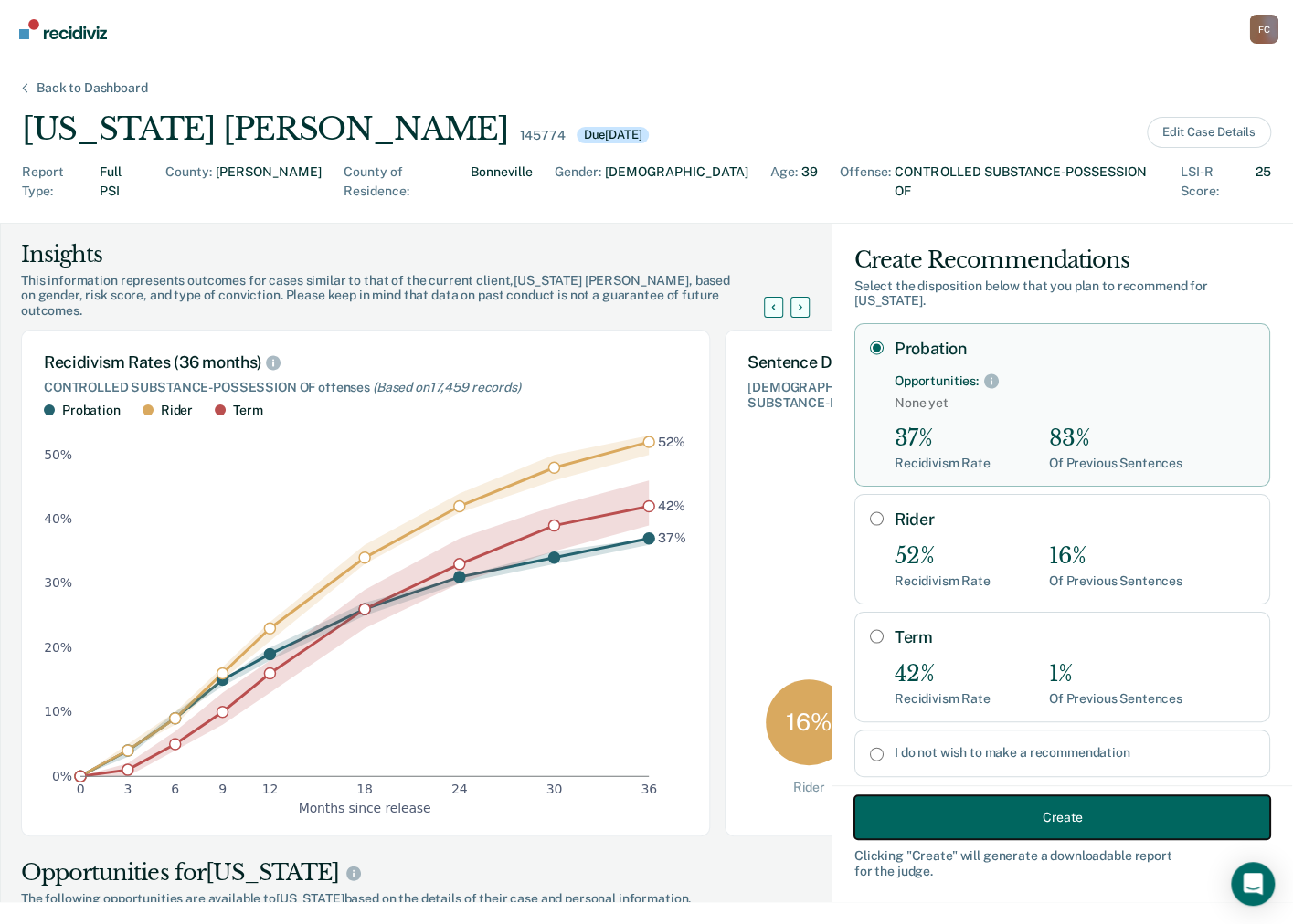
click at [1020, 815] on button "Create" at bounding box center [1063, 817] width 416 height 44
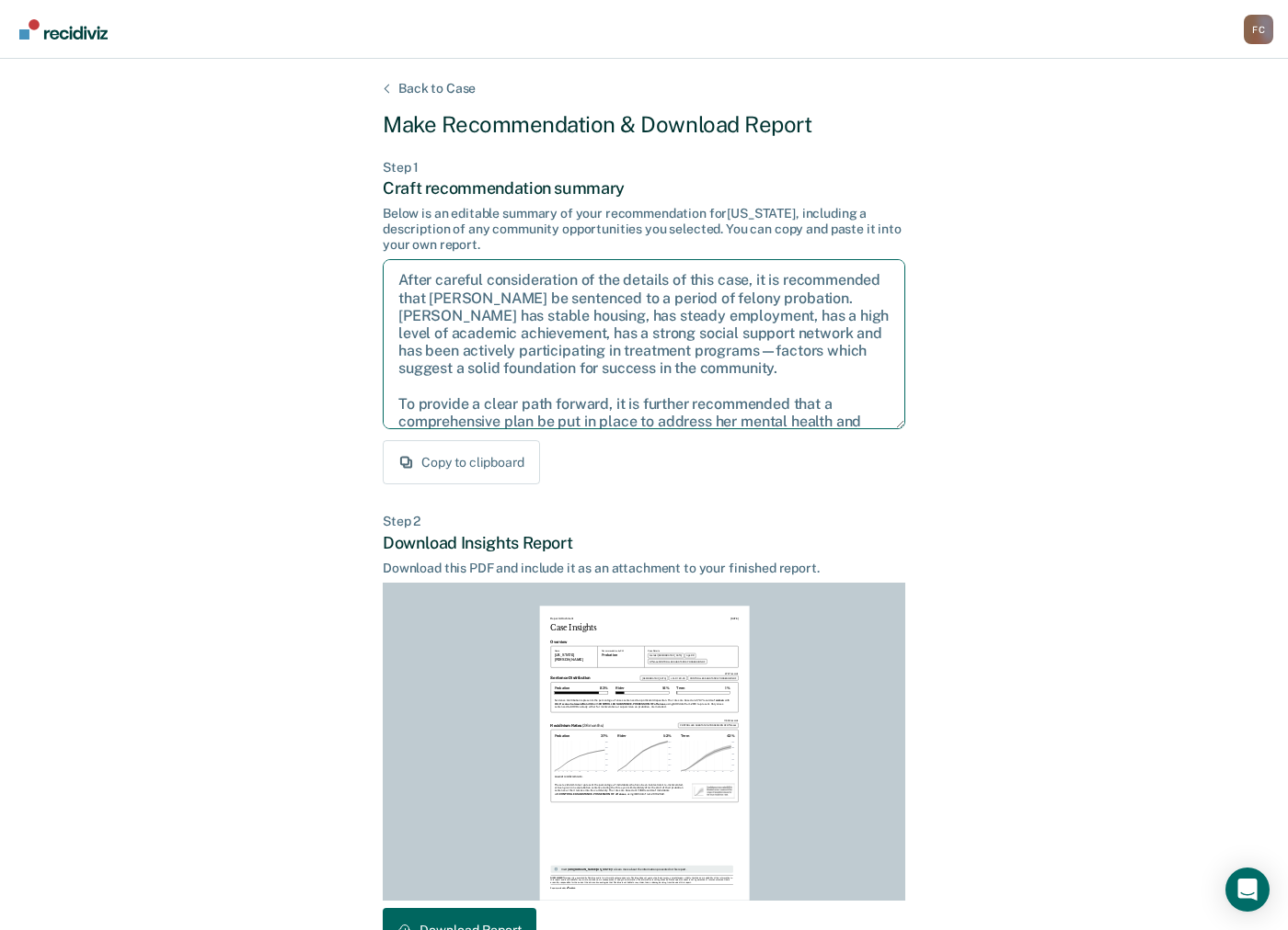
drag, startPoint x: 699, startPoint y: 366, endPoint x: 222, endPoint y: 173, distance: 514.6
click at [222, 173] on div "Back to Case Make Recommendation & Download Report Step 1 Craft recommendation …" at bounding box center [644, 553] width 1288 height 989
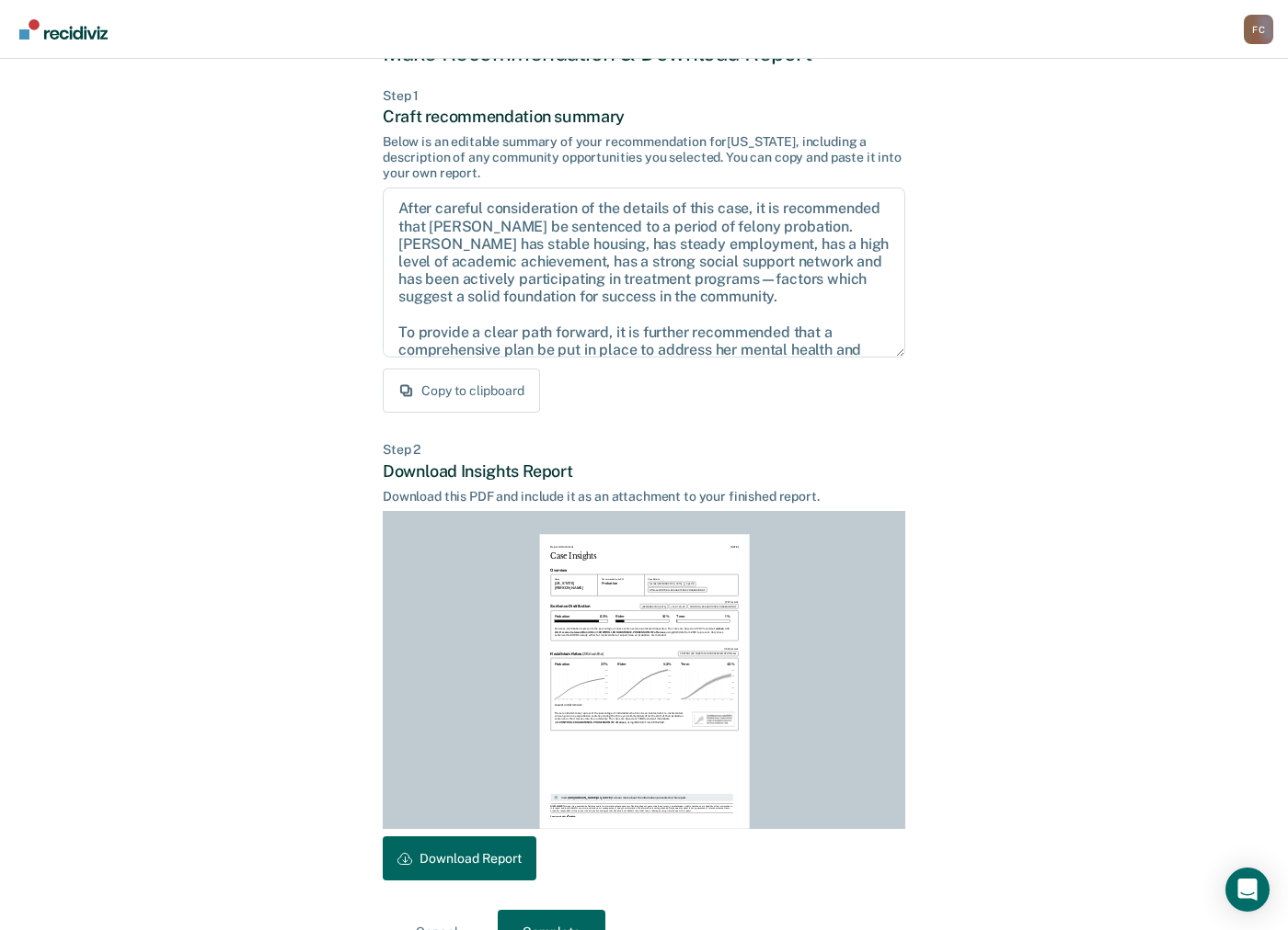
scroll to position [117, 0]
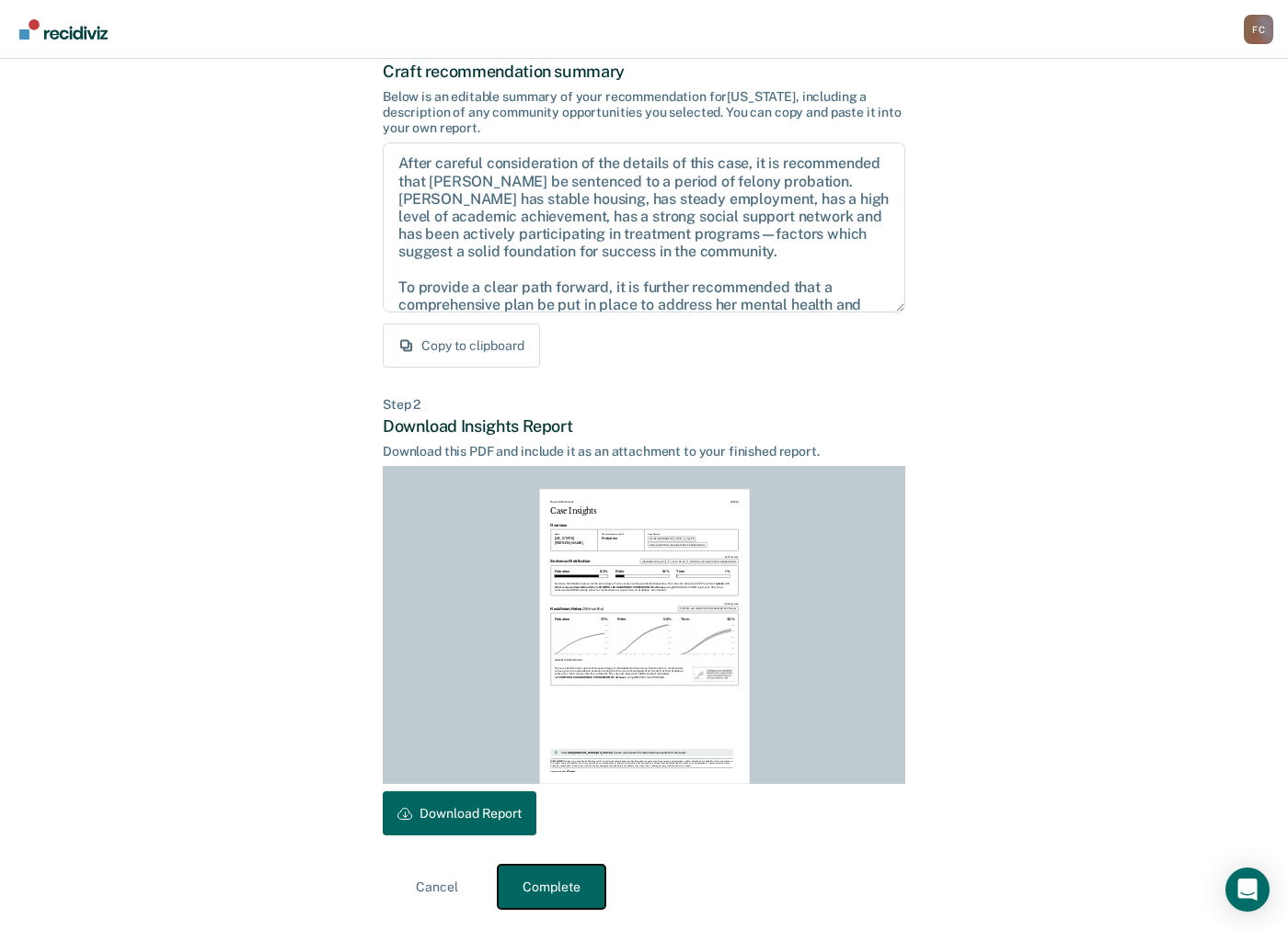
click at [564, 893] on button "Complete" at bounding box center [551, 886] width 107 height 44
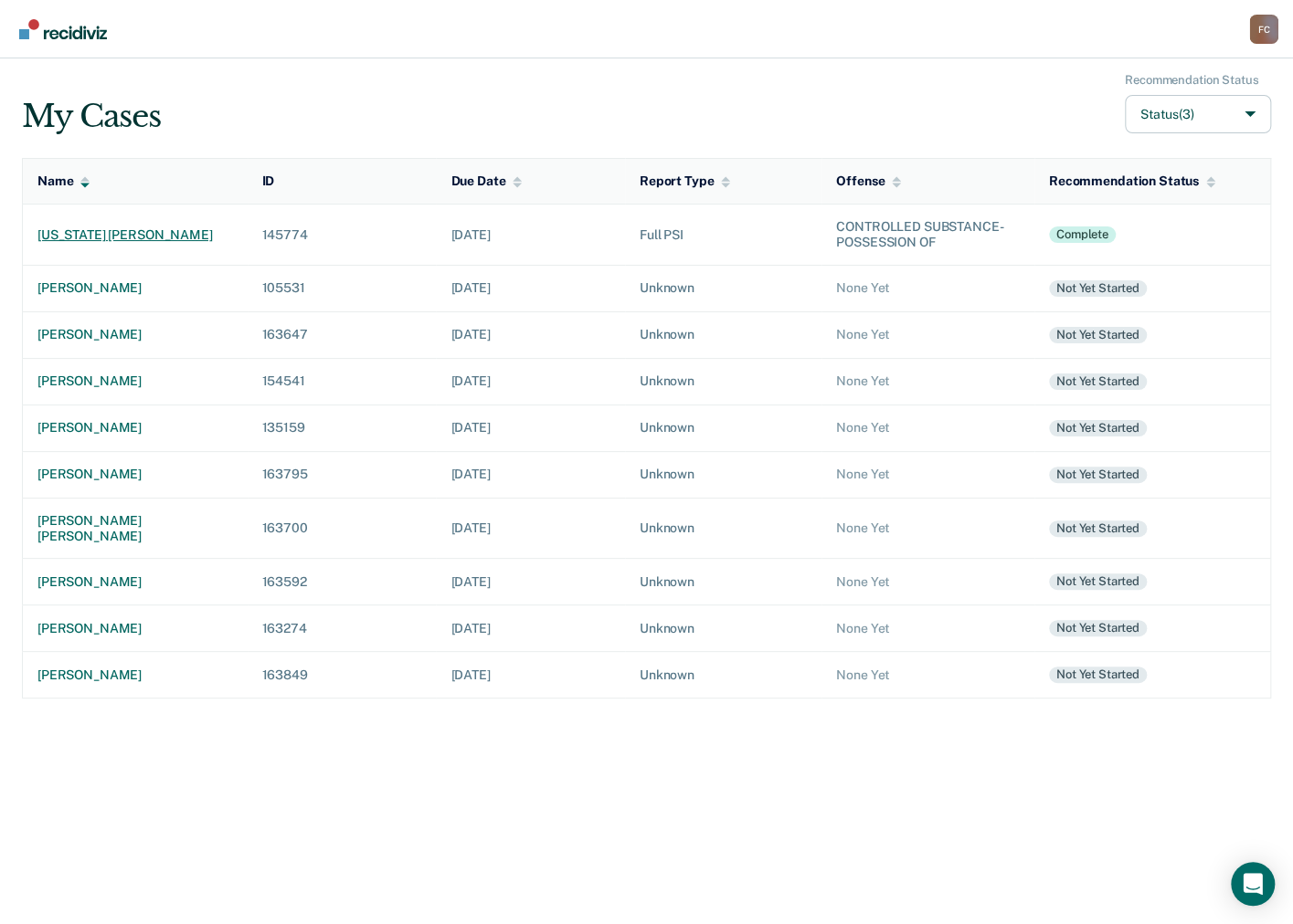
click at [101, 232] on div "[US_STATE] [PERSON_NAME]" at bounding box center [135, 235] width 195 height 15
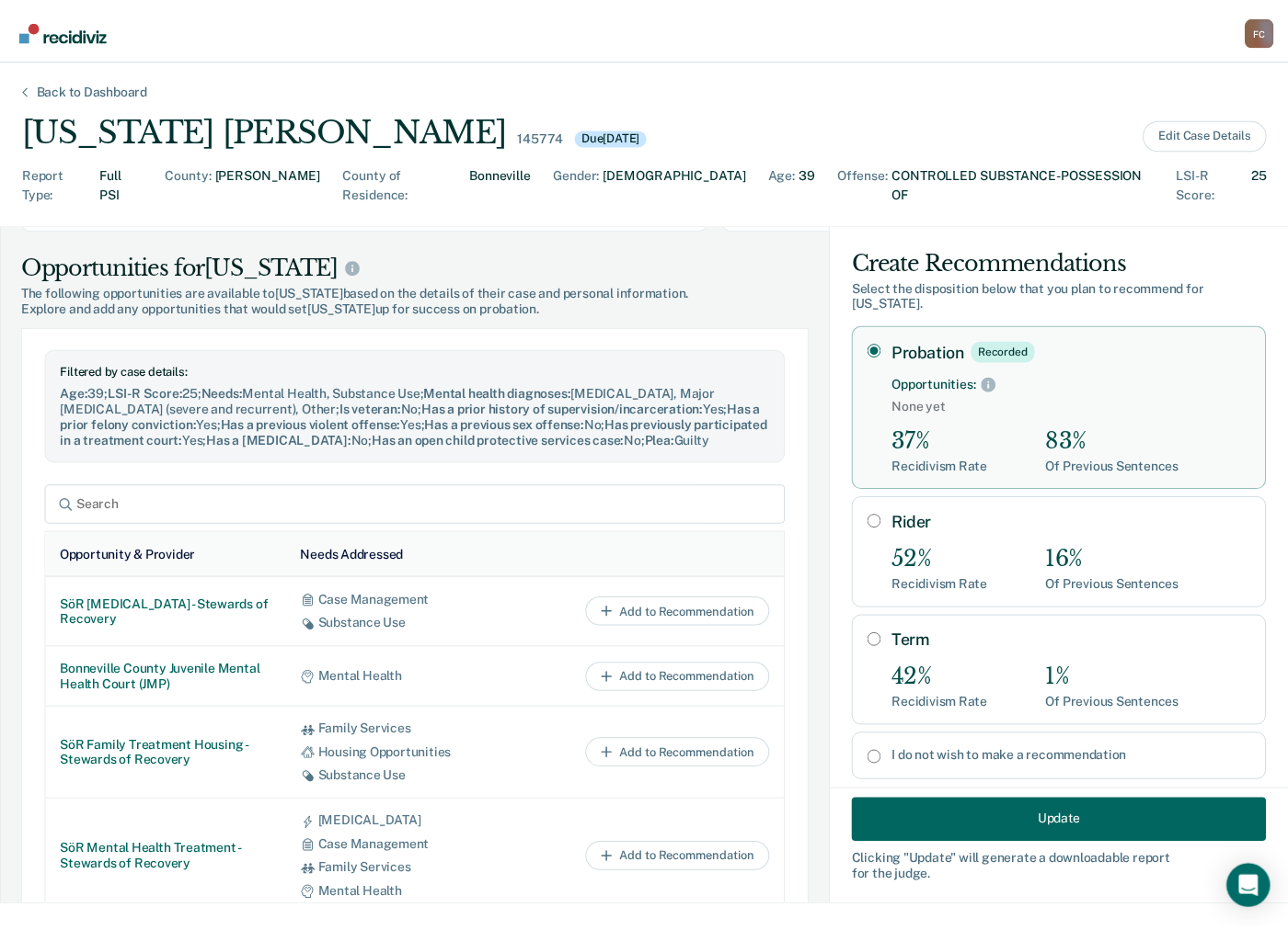
scroll to position [244, 0]
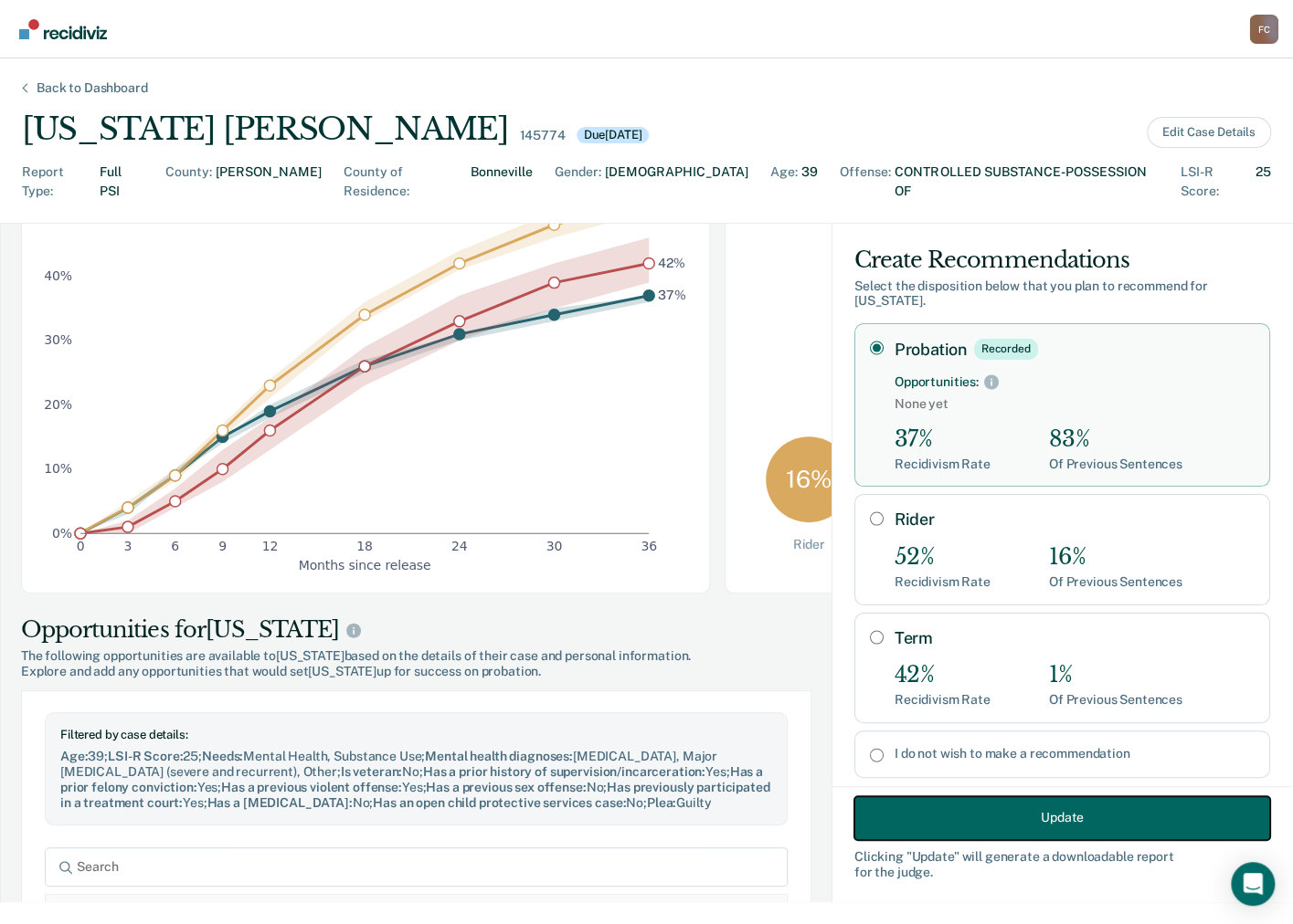
click at [1054, 817] on button "Update" at bounding box center [1063, 817] width 416 height 44
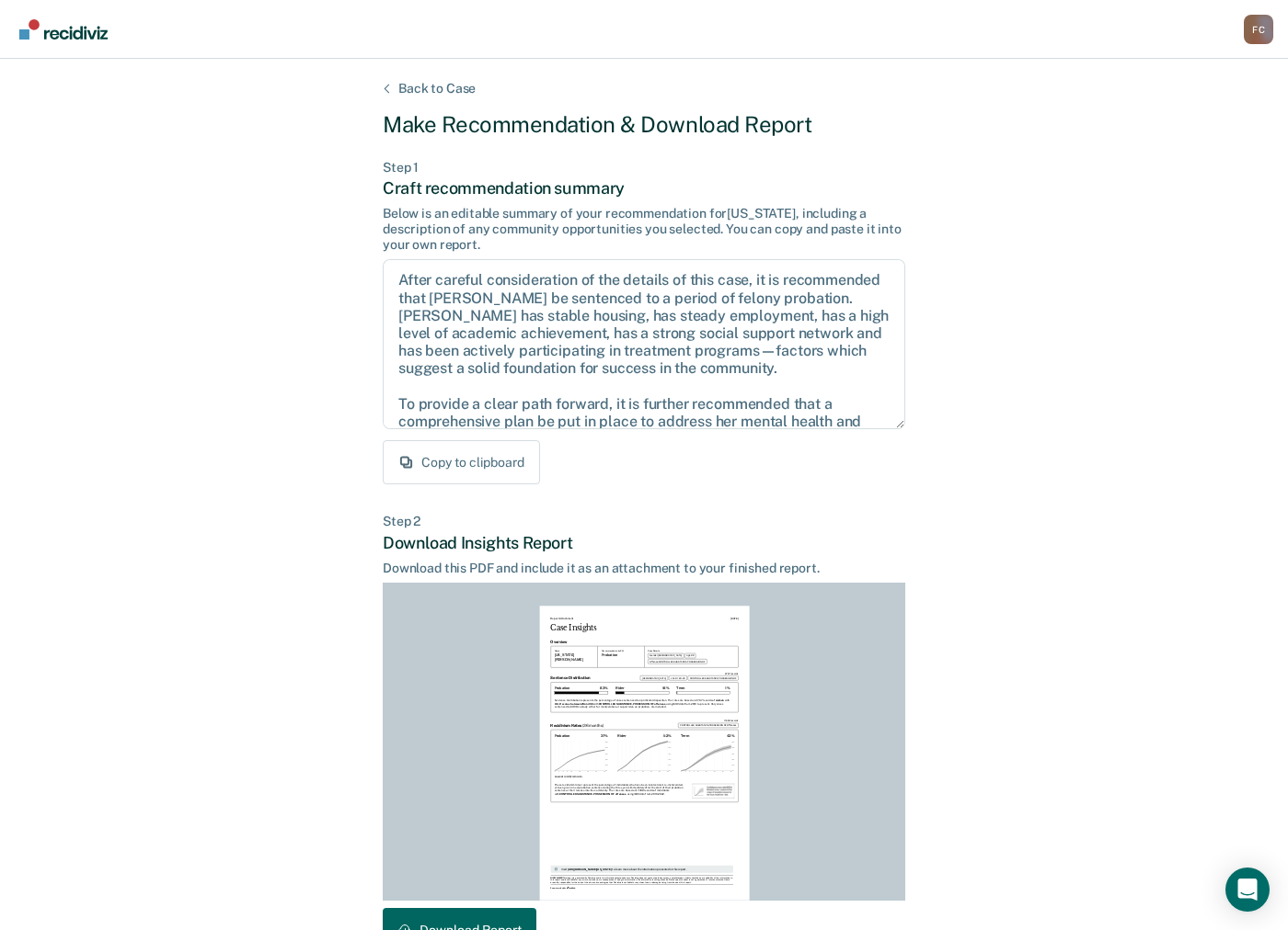
scroll to position [117, 0]
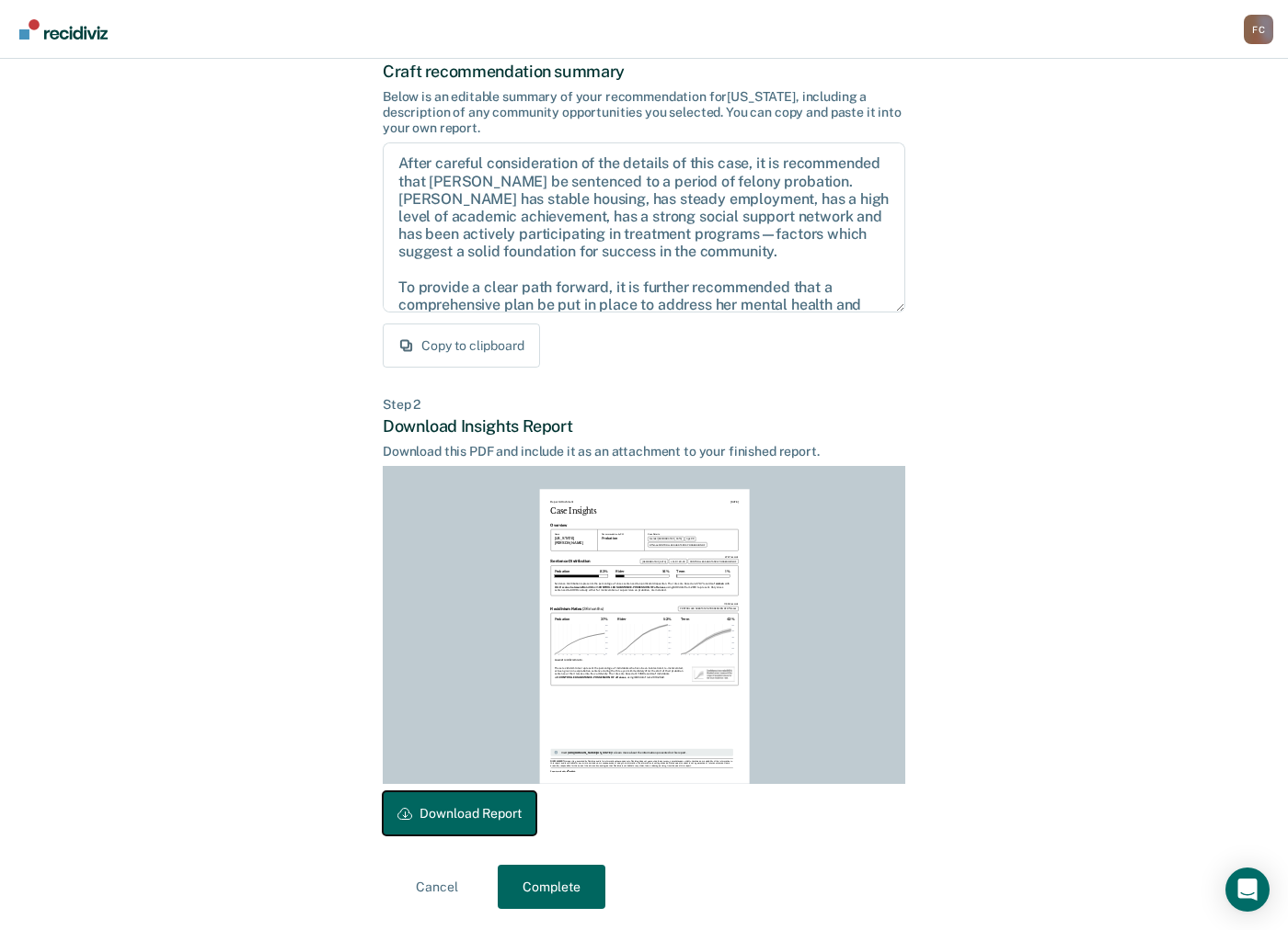
click at [436, 814] on button "Download Report" at bounding box center [460, 813] width 154 height 44
click at [572, 895] on button "Complete" at bounding box center [551, 886] width 107 height 44
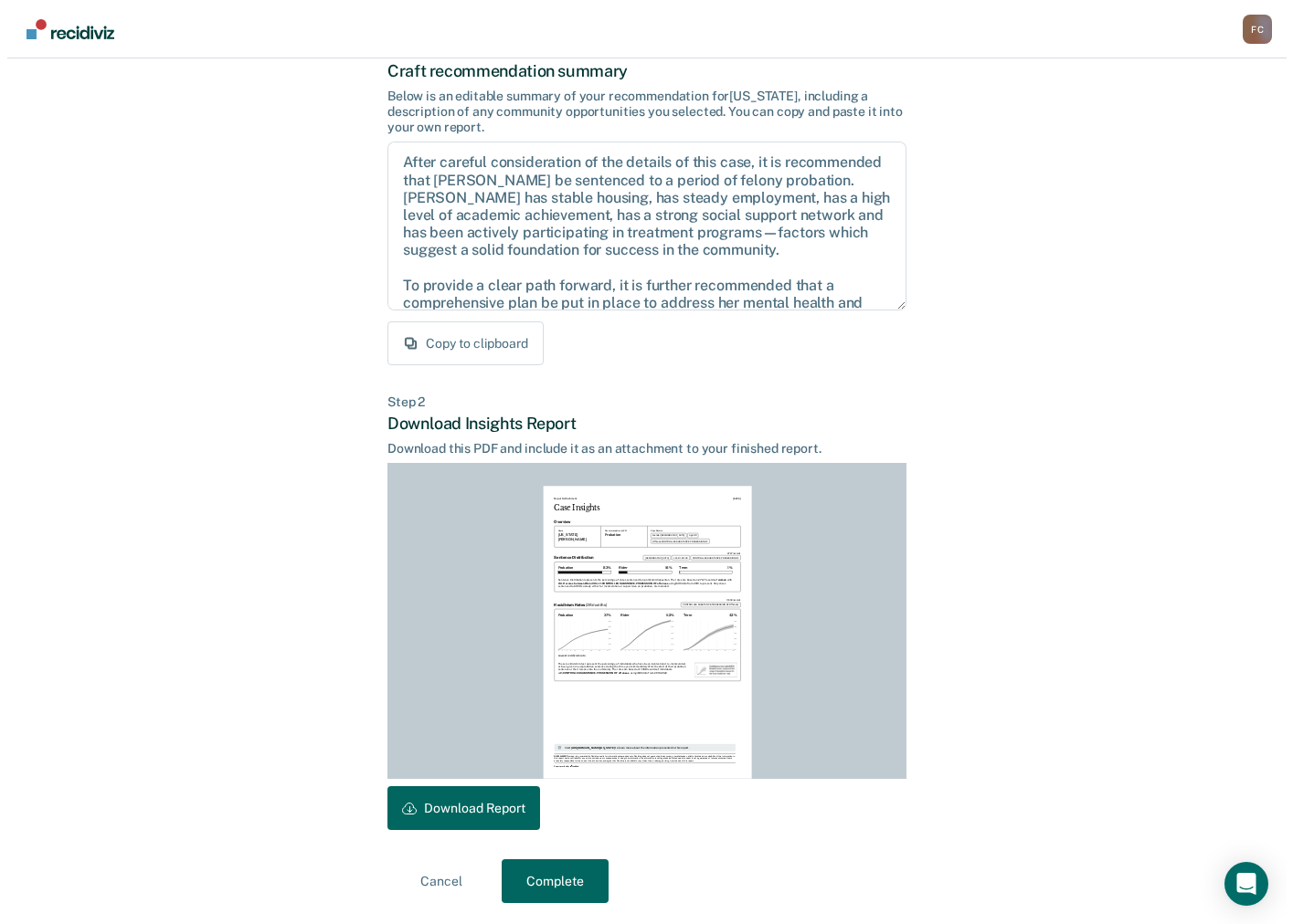
scroll to position [0, 0]
